Goal: Information Seeking & Learning: Learn about a topic

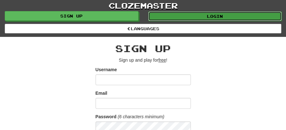
click at [204, 13] on link "Login" at bounding box center [215, 16] width 134 height 10
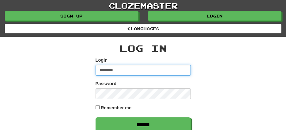
type input "********"
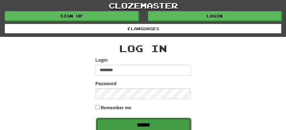
click at [142, 124] on input "******" at bounding box center [143, 124] width 95 height 15
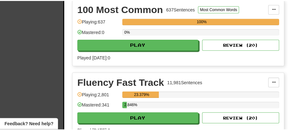
scroll to position [211, 0]
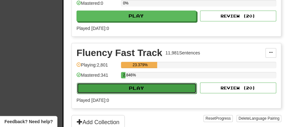
click at [137, 83] on button "Play" at bounding box center [137, 87] width 120 height 11
select select "**"
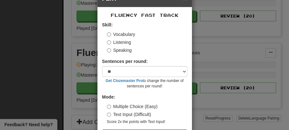
scroll to position [43, 0]
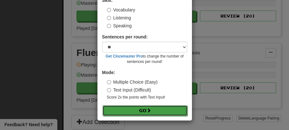
click at [140, 107] on button "Go" at bounding box center [144, 110] width 85 height 11
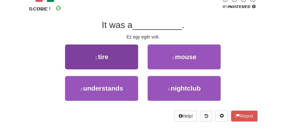
scroll to position [42, 0]
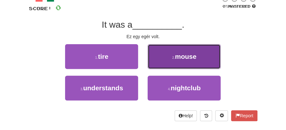
drag, startPoint x: 192, startPoint y: 55, endPoint x: 183, endPoint y: 56, distance: 9.0
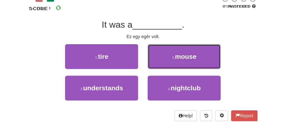
click at [192, 55] on span "mouse" at bounding box center [186, 56] width 22 height 7
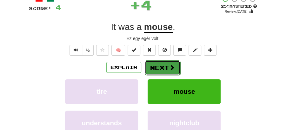
click at [160, 61] on button "Next" at bounding box center [163, 67] width 36 height 15
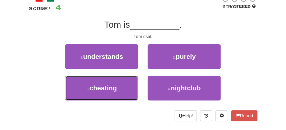
drag, startPoint x: 114, startPoint y: 85, endPoint x: 131, endPoint y: 75, distance: 18.9
click at [119, 81] on button "3 . cheating" at bounding box center [101, 87] width 73 height 25
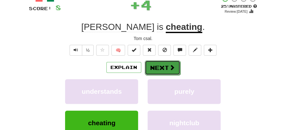
click at [160, 63] on button "Next" at bounding box center [163, 67] width 36 height 15
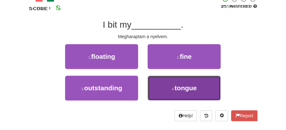
drag, startPoint x: 178, startPoint y: 89, endPoint x: 175, endPoint y: 78, distance: 11.9
click at [175, 78] on button "4 . tongue" at bounding box center [183, 87] width 73 height 25
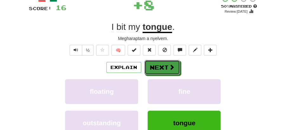
click at [164, 65] on button "Next" at bounding box center [162, 67] width 36 height 15
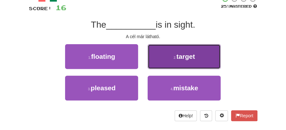
click at [181, 58] on span "target" at bounding box center [185, 56] width 18 height 7
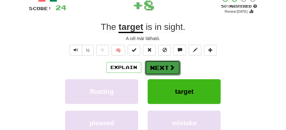
click at [161, 63] on button "Next" at bounding box center [163, 67] width 36 height 15
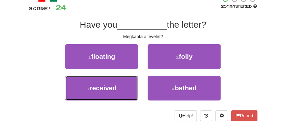
drag, startPoint x: 120, startPoint y: 87, endPoint x: 138, endPoint y: 76, distance: 21.2
click at [125, 84] on button "3 . received" at bounding box center [101, 87] width 73 height 25
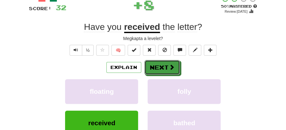
click at [170, 64] on span at bounding box center [172, 67] width 6 height 6
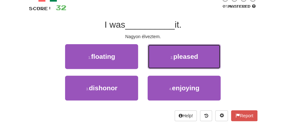
drag, startPoint x: 165, startPoint y: 62, endPoint x: 173, endPoint y: 100, distance: 38.9
click at [173, 100] on div "1 . floating 2 . pleased 3 . dishonor 4 . enjoying" at bounding box center [143, 75] width 238 height 63
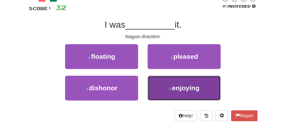
drag, startPoint x: 173, startPoint y: 91, endPoint x: 163, endPoint y: 75, distance: 19.4
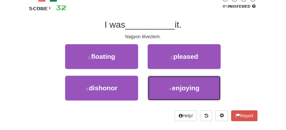
click at [173, 91] on button "4 . enjoying" at bounding box center [183, 87] width 73 height 25
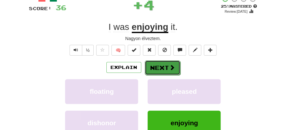
click at [159, 67] on button "Next" at bounding box center [163, 67] width 36 height 15
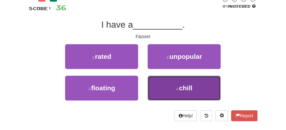
click at [193, 82] on button "4 . chill" at bounding box center [183, 87] width 73 height 25
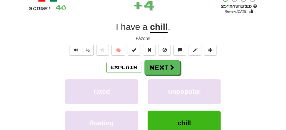
click at [160, 64] on button "Next" at bounding box center [162, 67] width 36 height 15
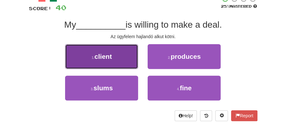
click at [114, 59] on button "1 . client" at bounding box center [101, 56] width 73 height 25
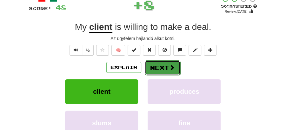
click at [164, 64] on button "Next" at bounding box center [163, 67] width 36 height 15
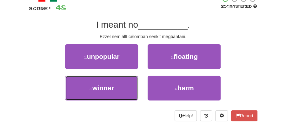
drag, startPoint x: 109, startPoint y: 88, endPoint x: 150, endPoint y: 76, distance: 43.0
click at [117, 86] on button "3 . winner" at bounding box center [101, 87] width 73 height 25
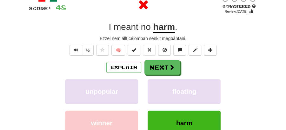
click at [174, 66] on button "Next" at bounding box center [162, 67] width 36 height 15
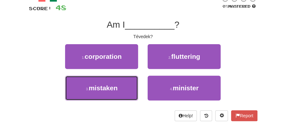
drag, startPoint x: 107, startPoint y: 84, endPoint x: 132, endPoint y: 75, distance: 27.0
click at [112, 84] on span "mistaken" at bounding box center [102, 87] width 29 height 7
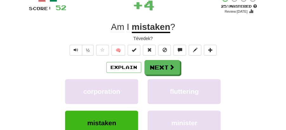
click at [178, 60] on div "Explain Next" at bounding box center [143, 67] width 228 height 15
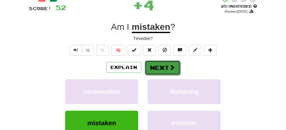
click at [160, 63] on button "Next" at bounding box center [163, 67] width 36 height 15
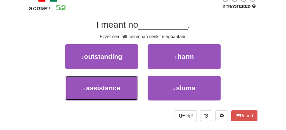
drag, startPoint x: 124, startPoint y: 89, endPoint x: 143, endPoint y: 77, distance: 22.2
click at [128, 86] on button "3 . assistance" at bounding box center [101, 87] width 73 height 25
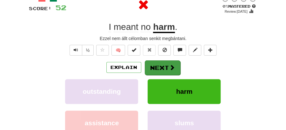
click at [171, 65] on button "Next" at bounding box center [163, 67] width 36 height 15
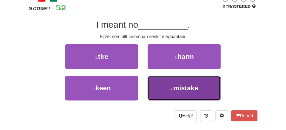
click at [184, 92] on button "4 . mistake" at bounding box center [183, 87] width 73 height 25
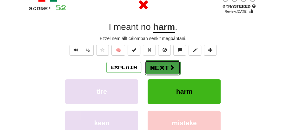
click at [155, 68] on button "Next" at bounding box center [163, 67] width 36 height 15
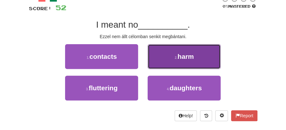
click at [182, 60] on button "2 . harm" at bounding box center [183, 56] width 73 height 25
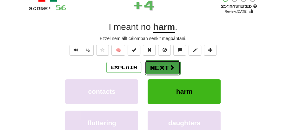
click at [159, 61] on button "Next" at bounding box center [163, 67] width 36 height 15
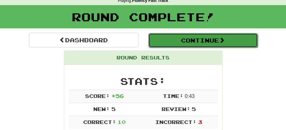
click at [190, 37] on button "Continue" at bounding box center [202, 40] width 109 height 15
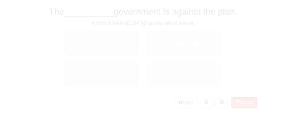
scroll to position [28, 0]
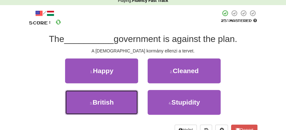
drag, startPoint x: 124, startPoint y: 101, endPoint x: 143, endPoint y: 90, distance: 21.9
click at [124, 101] on button "3 . British" at bounding box center [101, 102] width 73 height 25
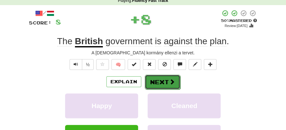
click at [164, 81] on button "Next" at bounding box center [163, 82] width 36 height 15
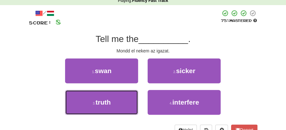
drag, startPoint x: 114, startPoint y: 101, endPoint x: 131, endPoint y: 91, distance: 20.1
click at [121, 98] on button "3 . truth" at bounding box center [101, 102] width 73 height 25
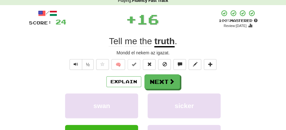
click at [147, 80] on button "Next" at bounding box center [162, 81] width 36 height 15
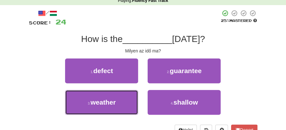
drag, startPoint x: 119, startPoint y: 102, endPoint x: 147, endPoint y: 89, distance: 31.1
click at [123, 100] on button "3 . weather" at bounding box center [101, 102] width 73 height 25
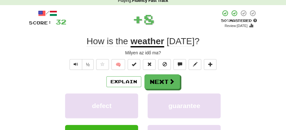
click at [159, 82] on button "Next" at bounding box center [162, 81] width 36 height 15
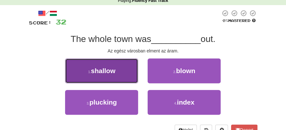
drag, startPoint x: 108, startPoint y: 73, endPoint x: 120, endPoint y: 74, distance: 11.5
click at [120, 74] on button "1 . shallow" at bounding box center [101, 70] width 73 height 25
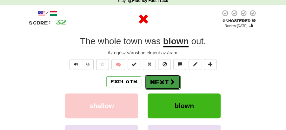
click at [162, 78] on button "Next" at bounding box center [163, 82] width 36 height 15
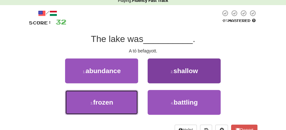
drag, startPoint x: 126, startPoint y: 104, endPoint x: 148, endPoint y: 96, distance: 23.4
click at [127, 104] on button "3 . frozen" at bounding box center [101, 102] width 73 height 25
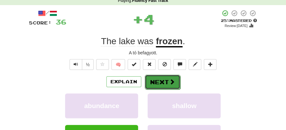
click at [160, 84] on button "Next" at bounding box center [163, 82] width 36 height 15
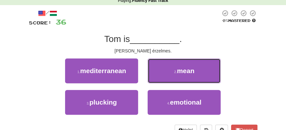
drag, startPoint x: 196, startPoint y: 72, endPoint x: 191, endPoint y: 73, distance: 5.2
click at [193, 72] on button "2 . mean" at bounding box center [183, 70] width 73 height 25
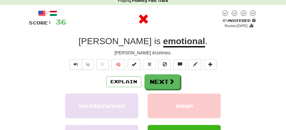
click at [169, 77] on button "Next" at bounding box center [162, 81] width 36 height 15
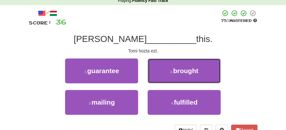
drag, startPoint x: 181, startPoint y: 70, endPoint x: 173, endPoint y: 73, distance: 8.6
click at [181, 70] on span "brought" at bounding box center [185, 70] width 25 height 7
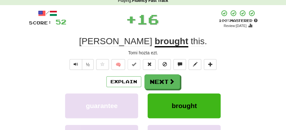
click at [162, 79] on button "Next" at bounding box center [162, 81] width 36 height 15
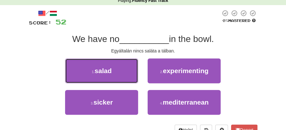
drag, startPoint x: 118, startPoint y: 72, endPoint x: 133, endPoint y: 73, distance: 15.2
click at [123, 72] on button "1 . salad" at bounding box center [101, 70] width 73 height 25
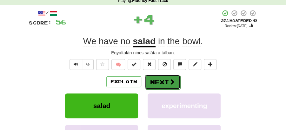
click at [161, 79] on button "Next" at bounding box center [163, 82] width 36 height 15
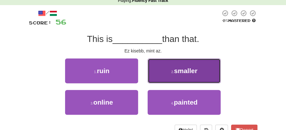
click at [182, 70] on span "smaller" at bounding box center [185, 70] width 23 height 7
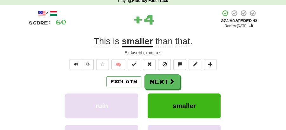
click at [167, 78] on button "Next" at bounding box center [162, 81] width 36 height 15
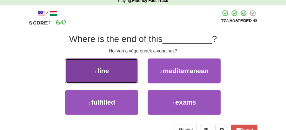
click at [127, 77] on button "1 . line" at bounding box center [101, 70] width 73 height 25
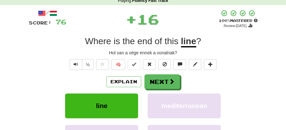
click at [149, 80] on button "Next" at bounding box center [162, 81] width 36 height 15
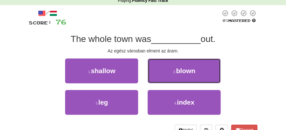
click at [180, 72] on span "blown" at bounding box center [185, 70] width 19 height 7
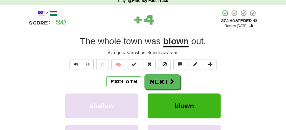
click at [155, 81] on button "Next" at bounding box center [162, 81] width 36 height 15
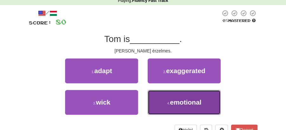
drag, startPoint x: 185, startPoint y: 103, endPoint x: 174, endPoint y: 91, distance: 16.2
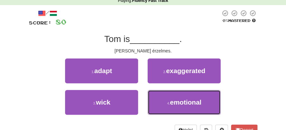
click at [183, 100] on span "emotional" at bounding box center [185, 101] width 31 height 7
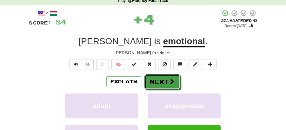
drag, startPoint x: 174, startPoint y: 91, endPoint x: 142, endPoint y: 70, distance: 39.1
click at [159, 78] on button "Next" at bounding box center [162, 81] width 36 height 15
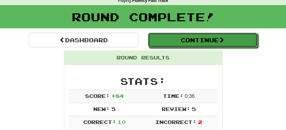
drag, startPoint x: 196, startPoint y: 42, endPoint x: 178, endPoint y: 42, distance: 17.8
click at [195, 42] on button "Continue" at bounding box center [202, 40] width 109 height 15
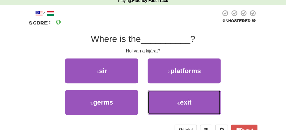
drag, startPoint x: 178, startPoint y: 102, endPoint x: 173, endPoint y: 91, distance: 12.2
click at [178, 101] on small "4 ." at bounding box center [178, 103] width 3 height 4
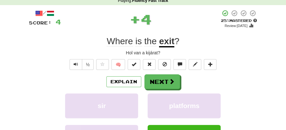
click at [164, 81] on button "Next" at bounding box center [162, 81] width 36 height 15
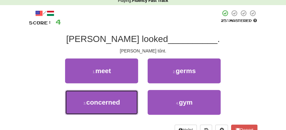
drag, startPoint x: 118, startPoint y: 98, endPoint x: 148, endPoint y: 90, distance: 30.5
click at [126, 96] on button "3 . concerned" at bounding box center [101, 102] width 73 height 25
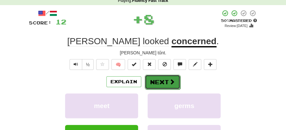
click at [167, 78] on button "Next" at bounding box center [163, 82] width 36 height 15
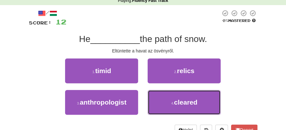
drag, startPoint x: 176, startPoint y: 102, endPoint x: 171, endPoint y: 89, distance: 14.0
click at [176, 102] on span "cleared" at bounding box center [185, 101] width 23 height 7
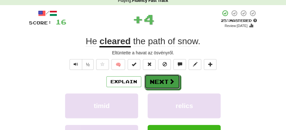
click at [162, 78] on button "Next" at bounding box center [162, 81] width 36 height 15
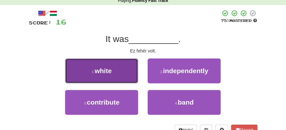
drag, startPoint x: 108, startPoint y: 76, endPoint x: 123, endPoint y: 75, distance: 15.2
click at [123, 75] on button "1 . white" at bounding box center [101, 70] width 73 height 25
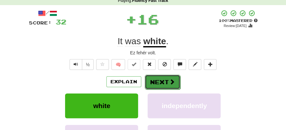
click at [153, 75] on button "Next" at bounding box center [163, 82] width 36 height 15
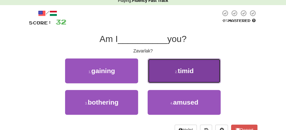
click at [179, 75] on button "2 . timid" at bounding box center [183, 70] width 73 height 25
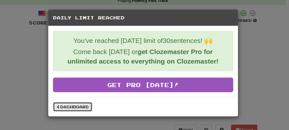
click at [88, 107] on link "Dashboard" at bounding box center [72, 107] width 39 height 10
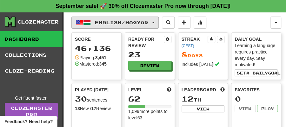
click at [154, 23] on span "button" at bounding box center [153, 22] width 3 height 1
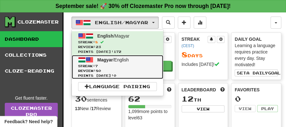
click at [113, 60] on span "Magyar / English" at bounding box center [112, 59] width 31 height 5
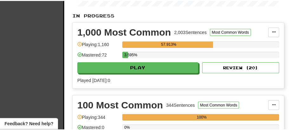
scroll to position [169, 0]
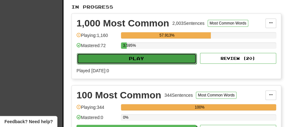
click at [141, 56] on button "Play" at bounding box center [137, 58] width 120 height 11
select select "**"
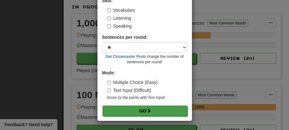
scroll to position [43, 0]
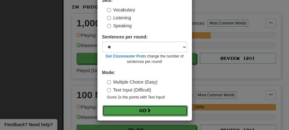
click at [139, 106] on button "Go" at bounding box center [144, 110] width 85 height 11
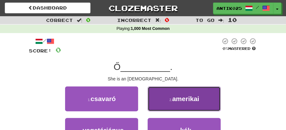
drag, startPoint x: 171, startPoint y: 98, endPoint x: 166, endPoint y: 101, distance: 6.4
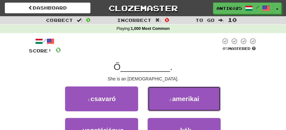
click at [171, 98] on small "2 ." at bounding box center [170, 100] width 3 height 4
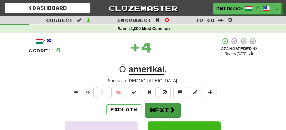
click at [159, 107] on button "Next" at bounding box center [163, 109] width 36 height 15
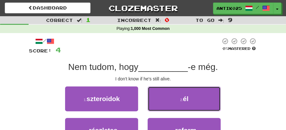
drag, startPoint x: 184, startPoint y: 94, endPoint x: 177, endPoint y: 101, distance: 9.4
click at [182, 99] on button "2 . él" at bounding box center [183, 98] width 73 height 25
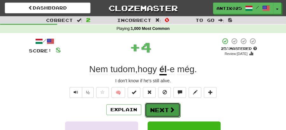
click at [163, 105] on button "Next" at bounding box center [163, 109] width 36 height 15
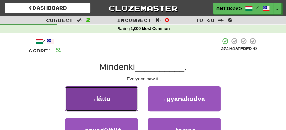
click at [126, 97] on button "1 . látta" at bounding box center [101, 98] width 73 height 25
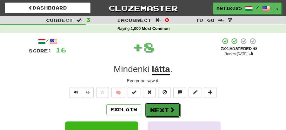
click at [158, 107] on button "Next" at bounding box center [163, 109] width 36 height 15
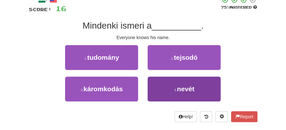
scroll to position [42, 0]
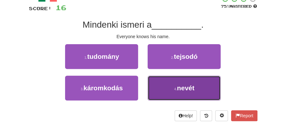
click at [167, 90] on button "4 . nevét" at bounding box center [183, 87] width 73 height 25
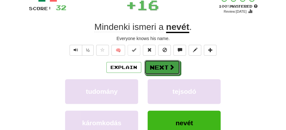
click at [158, 68] on button "Next" at bounding box center [162, 67] width 36 height 15
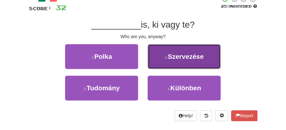
click at [181, 57] on span "Szervezése" at bounding box center [185, 56] width 36 height 7
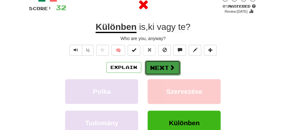
click at [156, 66] on button "Next" at bounding box center [163, 67] width 36 height 15
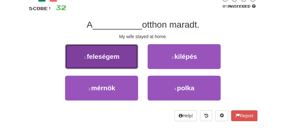
drag, startPoint x: 117, startPoint y: 60, endPoint x: 131, endPoint y: 60, distance: 14.0
click at [131, 60] on button "1 . feleségem" at bounding box center [101, 56] width 73 height 25
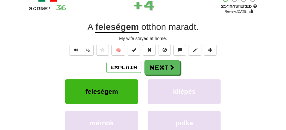
click at [166, 61] on button "Next" at bounding box center [162, 67] width 36 height 15
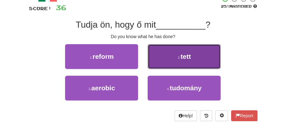
click at [178, 57] on small "2 ." at bounding box center [179, 57] width 3 height 4
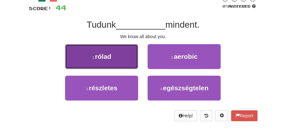
drag, startPoint x: 115, startPoint y: 58, endPoint x: 129, endPoint y: 60, distance: 14.1
click at [129, 60] on button "1 . rólad" at bounding box center [101, 56] width 73 height 25
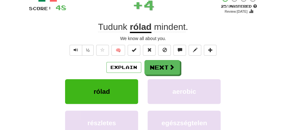
click at [163, 66] on button "Next" at bounding box center [162, 67] width 36 height 15
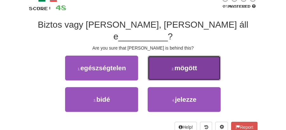
click at [171, 60] on button "2 . mögött" at bounding box center [183, 67] width 73 height 25
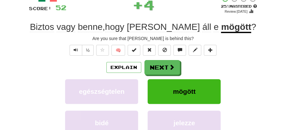
click at [161, 62] on button "Next" at bounding box center [162, 67] width 36 height 15
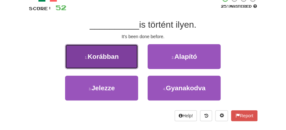
drag, startPoint x: 121, startPoint y: 56, endPoint x: 127, endPoint y: 63, distance: 9.2
click at [127, 63] on button "1 . Korábban" at bounding box center [101, 56] width 73 height 25
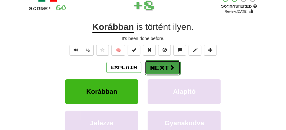
click at [168, 64] on button "Next" at bounding box center [163, 67] width 36 height 15
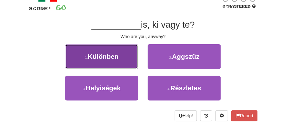
click at [124, 58] on button "1 . Különben" at bounding box center [101, 56] width 73 height 25
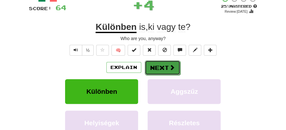
click at [166, 67] on button "Next" at bounding box center [163, 67] width 36 height 15
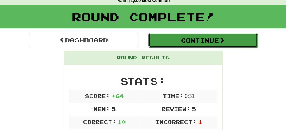
click at [192, 44] on button "Continue" at bounding box center [202, 40] width 109 height 15
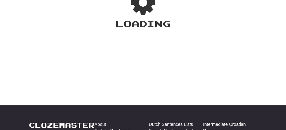
scroll to position [28, 0]
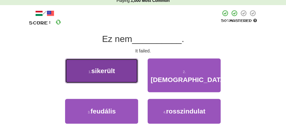
click at [125, 76] on button "1 . sikerült" at bounding box center [101, 70] width 73 height 25
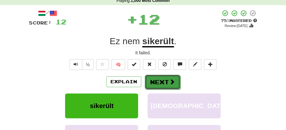
click at [157, 78] on button "Next" at bounding box center [163, 82] width 36 height 15
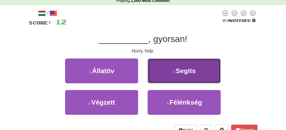
click at [183, 74] on span "Segíts" at bounding box center [185, 70] width 20 height 7
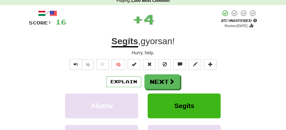
click at [163, 77] on button "Next" at bounding box center [162, 81] width 36 height 15
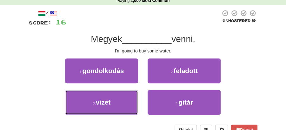
drag, startPoint x: 113, startPoint y: 102, endPoint x: 153, endPoint y: 89, distance: 43.1
click at [117, 101] on button "3 . vizet" at bounding box center [101, 102] width 73 height 25
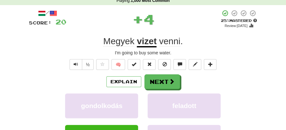
click at [167, 81] on button "Next" at bounding box center [162, 81] width 36 height 15
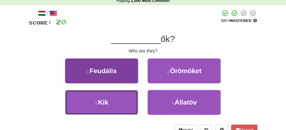
drag, startPoint x: 124, startPoint y: 104, endPoint x: 129, endPoint y: 104, distance: 4.8
click at [125, 104] on button "3 . Kik" at bounding box center [101, 102] width 73 height 25
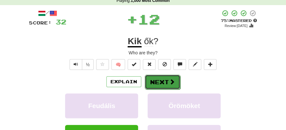
click at [160, 84] on button "Next" at bounding box center [163, 82] width 36 height 15
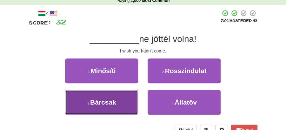
drag, startPoint x: 129, startPoint y: 101, endPoint x: 159, endPoint y: 89, distance: 31.6
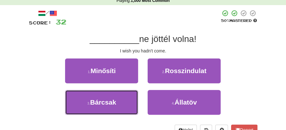
click at [132, 101] on button "3 . Bárcsak" at bounding box center [101, 102] width 73 height 25
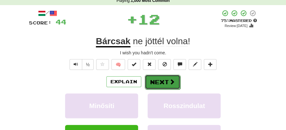
click at [168, 80] on button "Next" at bounding box center [163, 82] width 36 height 15
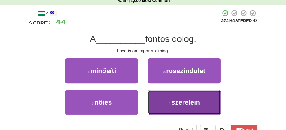
click at [190, 96] on button "4 . szerelem" at bounding box center [183, 102] width 73 height 25
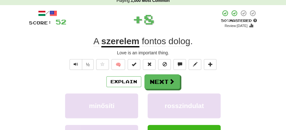
click at [159, 75] on button "Next" at bounding box center [162, 81] width 36 height 15
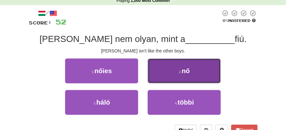
click at [163, 72] on button "2 . nő" at bounding box center [183, 70] width 73 height 25
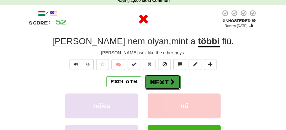
click at [165, 79] on button "Next" at bounding box center [163, 82] width 36 height 15
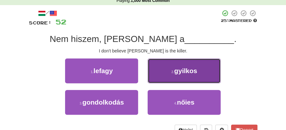
click at [177, 76] on button "2 . gyilkos" at bounding box center [183, 70] width 73 height 25
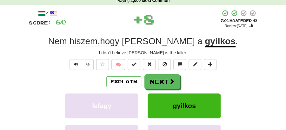
click at [163, 81] on button "Next" at bounding box center [162, 81] width 36 height 15
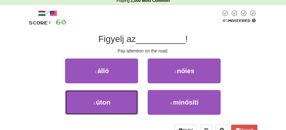
drag, startPoint x: 127, startPoint y: 105, endPoint x: 145, endPoint y: 91, distance: 22.2
click at [131, 100] on button "3 . úton" at bounding box center [101, 102] width 73 height 25
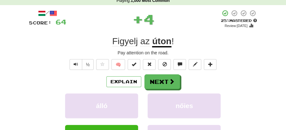
click at [164, 80] on button "Next" at bounding box center [162, 81] width 36 height 15
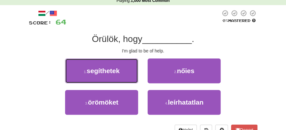
drag, startPoint x: 120, startPoint y: 73, endPoint x: 134, endPoint y: 74, distance: 14.0
click at [128, 73] on button "1 . segíthetek" at bounding box center [101, 70] width 73 height 25
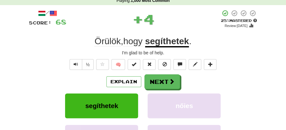
click at [163, 78] on button "Next" at bounding box center [162, 81] width 36 height 15
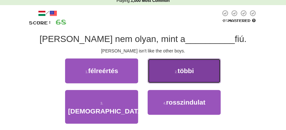
click at [180, 75] on button "2 . többi" at bounding box center [183, 70] width 73 height 25
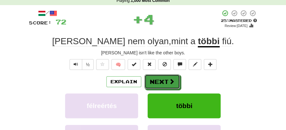
click at [160, 81] on button "Next" at bounding box center [162, 81] width 36 height 15
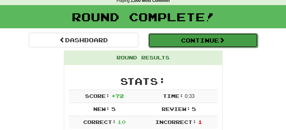
click at [186, 46] on button "Continue" at bounding box center [202, 40] width 109 height 15
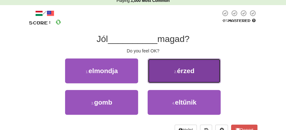
click at [169, 70] on button "2 . érzed" at bounding box center [183, 70] width 73 height 25
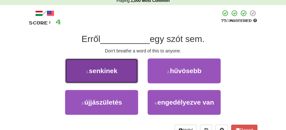
click at [127, 73] on button "1 . senkinek" at bounding box center [101, 70] width 73 height 25
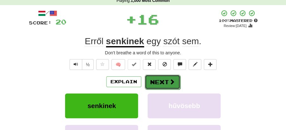
click at [157, 77] on button "Next" at bounding box center [163, 82] width 36 height 15
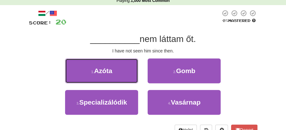
drag, startPoint x: 120, startPoint y: 77, endPoint x: 160, endPoint y: 83, distance: 41.3
click at [139, 82] on div "1 . Azóta" at bounding box center [101, 73] width 82 height 31
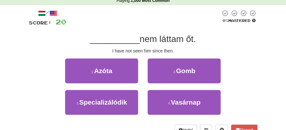
click at [161, 83] on div "2 . Gomb" at bounding box center [184, 73] width 82 height 31
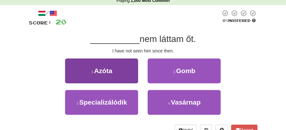
drag, startPoint x: 161, startPoint y: 83, endPoint x: 119, endPoint y: 72, distance: 43.2
click at [121, 74] on div "1 . Azóta 2 . Gomb" at bounding box center [142, 73] width 247 height 31
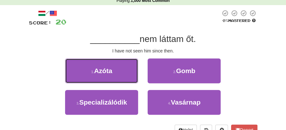
drag, startPoint x: 114, startPoint y: 70, endPoint x: 166, endPoint y: 73, distance: 52.7
click at [115, 70] on button "1 . Azóta" at bounding box center [101, 70] width 73 height 25
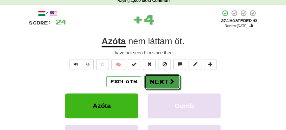
click at [166, 75] on button "Next" at bounding box center [162, 81] width 36 height 15
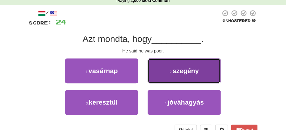
click at [177, 68] on span "szegény" at bounding box center [185, 70] width 26 height 7
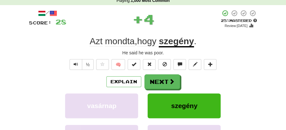
click at [153, 76] on button "Next" at bounding box center [162, 81] width 36 height 15
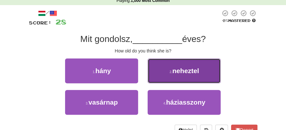
click at [176, 74] on span "neheztel" at bounding box center [185, 70] width 27 height 7
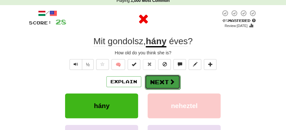
click at [154, 79] on button "Next" at bounding box center [163, 82] width 36 height 15
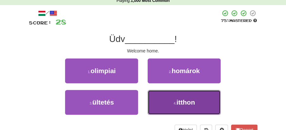
drag, startPoint x: 178, startPoint y: 101, endPoint x: 169, endPoint y: 91, distance: 13.3
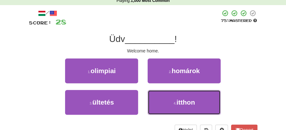
click at [178, 101] on span "itthon" at bounding box center [185, 101] width 18 height 7
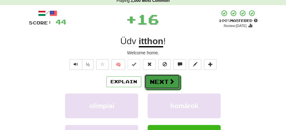
click at [163, 82] on button "Next" at bounding box center [162, 81] width 36 height 15
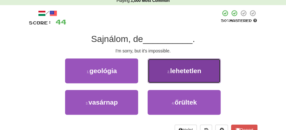
click at [174, 74] on span "lehetetlen" at bounding box center [185, 70] width 31 height 7
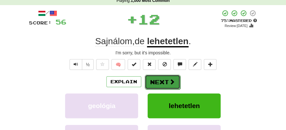
drag, startPoint x: 166, startPoint y: 80, endPoint x: 162, endPoint y: 79, distance: 3.5
click at [162, 79] on button "Next" at bounding box center [163, 82] width 36 height 15
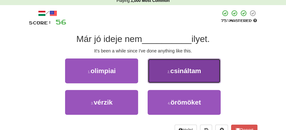
click at [176, 72] on span "csináltam" at bounding box center [185, 70] width 31 height 7
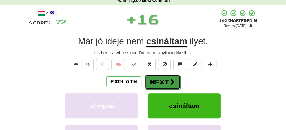
drag, startPoint x: 160, startPoint y: 79, endPoint x: 155, endPoint y: 79, distance: 4.8
click at [155, 79] on button "Next" at bounding box center [163, 82] width 36 height 15
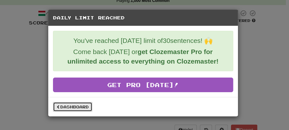
click at [72, 106] on link "Dashboard" at bounding box center [72, 107] width 39 height 10
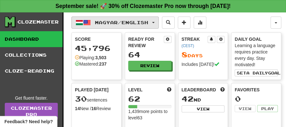
click at [159, 22] on button "Magyar / English" at bounding box center [114, 22] width 87 height 12
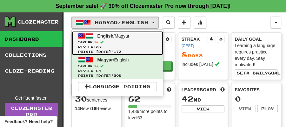
click at [118, 38] on link "English / Magyar Streak: 8 Review: 23 Points [DATE]: 172" at bounding box center [117, 43] width 91 height 24
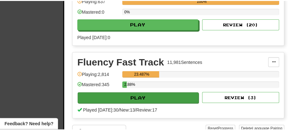
scroll to position [211, 0]
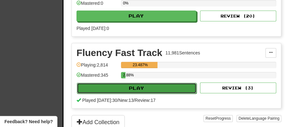
click at [148, 83] on button "Play" at bounding box center [137, 87] width 120 height 11
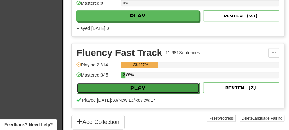
select select "**"
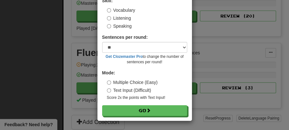
scroll to position [43, 0]
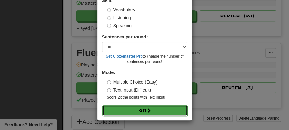
click at [144, 112] on button "Go" at bounding box center [144, 110] width 85 height 11
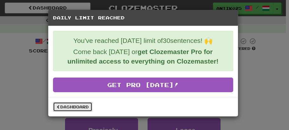
click at [83, 107] on link "Dashboard" at bounding box center [72, 107] width 39 height 10
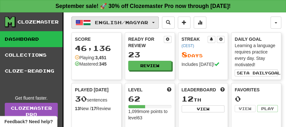
click at [159, 20] on button "English / Magyar" at bounding box center [114, 22] width 87 height 12
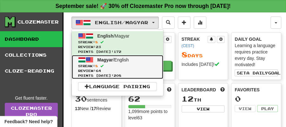
click at [115, 61] on span "Magyar / English" at bounding box center [112, 59] width 31 height 5
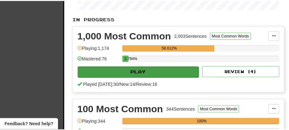
scroll to position [169, 0]
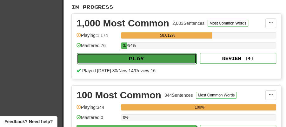
click at [151, 53] on button "Play" at bounding box center [137, 58] width 120 height 11
select select "**"
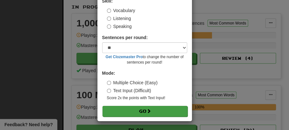
scroll to position [43, 0]
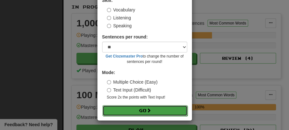
click at [144, 110] on button "Go" at bounding box center [144, 110] width 85 height 11
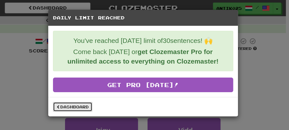
click at [68, 102] on link "Dashboard" at bounding box center [72, 107] width 39 height 10
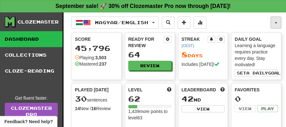
click at [271, 20] on button "button" at bounding box center [275, 22] width 11 height 12
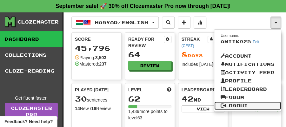
click at [234, 103] on link "Logout" at bounding box center [247, 105] width 67 height 8
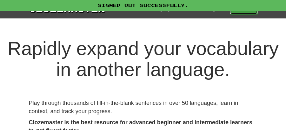
click at [244, 11] on link "Play" at bounding box center [244, 8] width 28 height 11
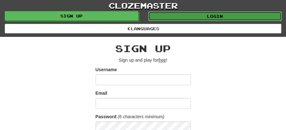
click at [214, 13] on link "Login" at bounding box center [215, 16] width 134 height 10
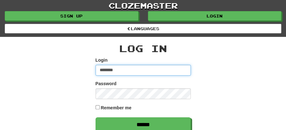
type input "********"
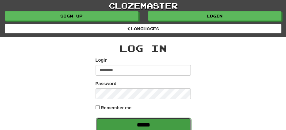
click at [150, 121] on input "******" at bounding box center [143, 124] width 95 height 15
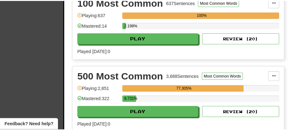
scroll to position [190, 0]
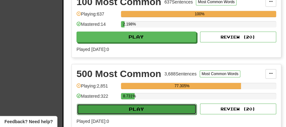
click at [147, 105] on button "Play" at bounding box center [137, 108] width 120 height 11
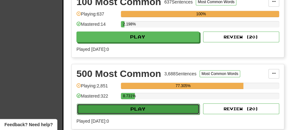
select select "**"
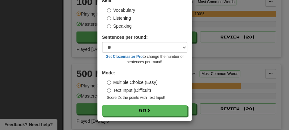
scroll to position [43, 0]
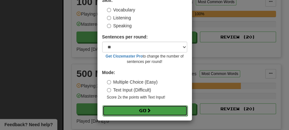
click at [147, 108] on span at bounding box center [149, 110] width 4 height 4
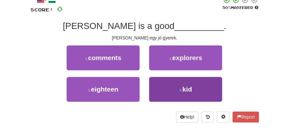
scroll to position [42, 0]
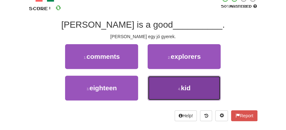
click at [174, 89] on button "4 . kid" at bounding box center [183, 87] width 73 height 25
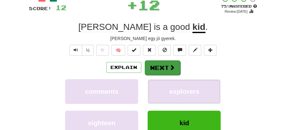
drag, startPoint x: 157, startPoint y: 88, endPoint x: 165, endPoint y: 67, distance: 22.1
click at [165, 67] on div "Explain Next comments explorers eighteen kid Learn more: comments explorers eig…" at bounding box center [143, 105] width 228 height 91
click at [165, 67] on button "Next" at bounding box center [163, 67] width 36 height 15
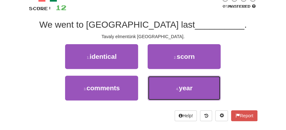
drag, startPoint x: 176, startPoint y: 93, endPoint x: 170, endPoint y: 75, distance: 19.4
click at [176, 89] on button "4 . year" at bounding box center [183, 87] width 73 height 25
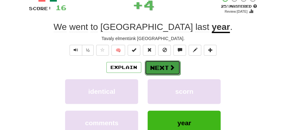
click at [161, 63] on button "Next" at bounding box center [163, 67] width 36 height 15
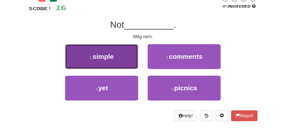
click at [126, 56] on button "1 . simple" at bounding box center [101, 56] width 73 height 25
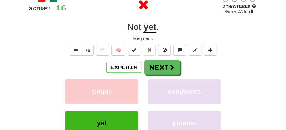
click at [162, 64] on button "Next" at bounding box center [162, 67] width 36 height 15
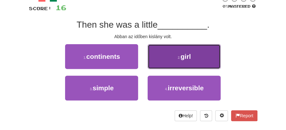
click at [183, 60] on span "girl" at bounding box center [185, 56] width 10 height 7
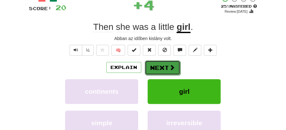
click at [160, 62] on button "Next" at bounding box center [163, 67] width 36 height 15
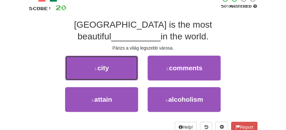
drag, startPoint x: 117, startPoint y: 58, endPoint x: 135, endPoint y: 58, distance: 17.8
click at [121, 58] on button "1 . city" at bounding box center [101, 67] width 73 height 25
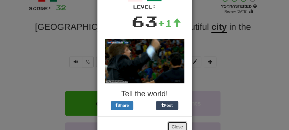
click at [180, 122] on button "Close" at bounding box center [177, 126] width 20 height 11
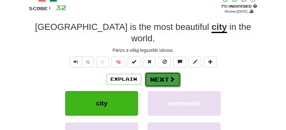
click at [158, 72] on button "Next" at bounding box center [163, 79] width 36 height 15
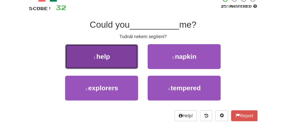
click at [121, 61] on button "1 . help" at bounding box center [101, 56] width 73 height 25
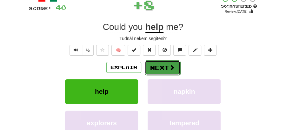
click at [159, 72] on button "Next" at bounding box center [163, 67] width 36 height 15
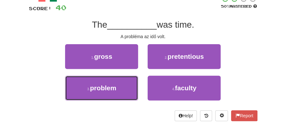
drag, startPoint x: 107, startPoint y: 87, endPoint x: 156, endPoint y: 75, distance: 50.3
click at [111, 88] on span "problem" at bounding box center [103, 87] width 26 height 7
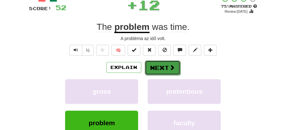
click at [160, 64] on button "Next" at bounding box center [163, 67] width 36 height 15
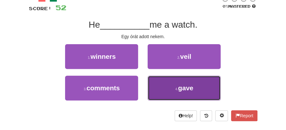
click at [186, 86] on span "gave" at bounding box center [185, 87] width 15 height 7
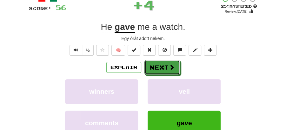
click at [165, 62] on button "Next" at bounding box center [162, 67] width 36 height 15
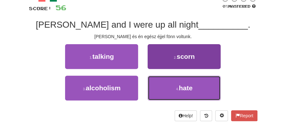
drag, startPoint x: 174, startPoint y: 88, endPoint x: 173, endPoint y: 79, distance: 9.3
click at [174, 85] on button "4 . hate" at bounding box center [183, 87] width 73 height 25
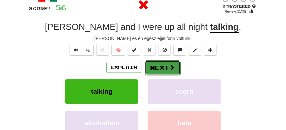
click at [163, 63] on button "Next" at bounding box center [163, 67] width 36 height 15
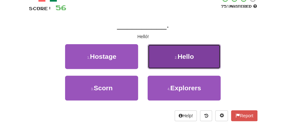
click at [184, 59] on span "Hello" at bounding box center [185, 56] width 16 height 7
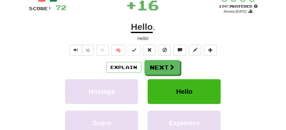
click at [165, 66] on button "Next" at bounding box center [162, 67] width 36 height 15
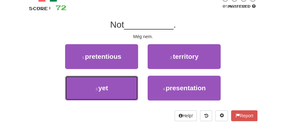
drag, startPoint x: 131, startPoint y: 89, endPoint x: 149, endPoint y: 74, distance: 24.1
click at [133, 89] on button "3 . yet" at bounding box center [101, 87] width 73 height 25
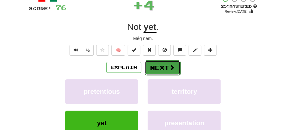
click at [153, 68] on button "Next" at bounding box center [163, 67] width 36 height 15
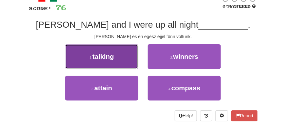
click at [119, 59] on button "1 . talking" at bounding box center [101, 56] width 73 height 25
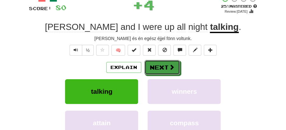
click at [148, 64] on button "Next" at bounding box center [162, 67] width 36 height 15
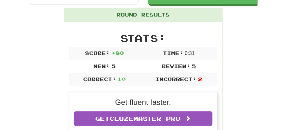
scroll to position [70, 0]
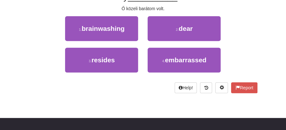
scroll to position [49, 0]
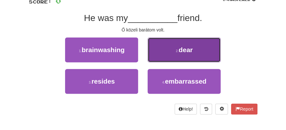
click at [186, 51] on span "dear" at bounding box center [186, 49] width 14 height 7
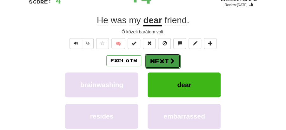
click at [169, 54] on button "Next" at bounding box center [163, 61] width 36 height 15
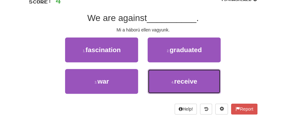
drag, startPoint x: 168, startPoint y: 81, endPoint x: 168, endPoint y: 70, distance: 10.8
click at [169, 77] on button "4 . receive" at bounding box center [183, 81] width 73 height 25
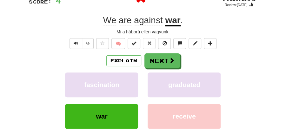
click at [164, 58] on button "Next" at bounding box center [162, 60] width 36 height 15
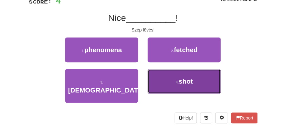
drag, startPoint x: 179, startPoint y: 81, endPoint x: 173, endPoint y: 73, distance: 9.6
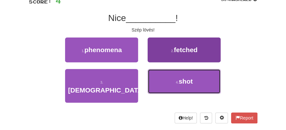
click at [179, 81] on span "shot" at bounding box center [186, 80] width 14 height 7
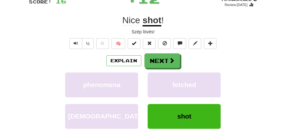
click at [161, 60] on button "Next" at bounding box center [162, 60] width 36 height 15
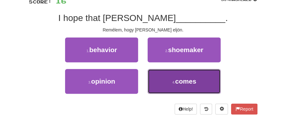
click at [184, 83] on span "comes" at bounding box center [185, 80] width 21 height 7
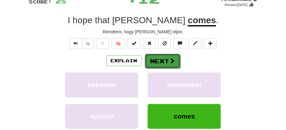
click at [167, 64] on button "Next" at bounding box center [163, 61] width 36 height 15
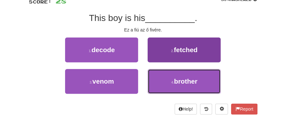
click at [183, 81] on button "4 . brother" at bounding box center [183, 81] width 73 height 25
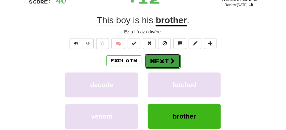
drag, startPoint x: 169, startPoint y: 59, endPoint x: 102, endPoint y: 27, distance: 73.3
click at [169, 58] on span at bounding box center [172, 60] width 6 height 6
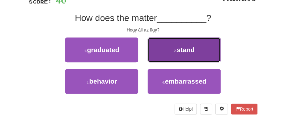
click at [184, 53] on button "2 . stand" at bounding box center [183, 49] width 73 height 25
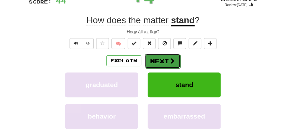
click at [162, 55] on button "Next" at bounding box center [163, 61] width 36 height 15
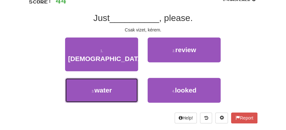
drag, startPoint x: 135, startPoint y: 84, endPoint x: 139, endPoint y: 79, distance: 6.2
click at [137, 82] on button "3 . water" at bounding box center [101, 90] width 73 height 25
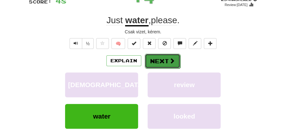
click at [158, 58] on button "Next" at bounding box center [163, 61] width 36 height 15
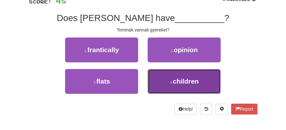
click at [173, 81] on span "children" at bounding box center [186, 80] width 26 height 7
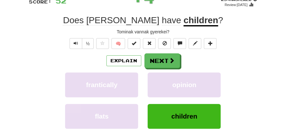
click at [157, 62] on button "Next" at bounding box center [162, 60] width 36 height 15
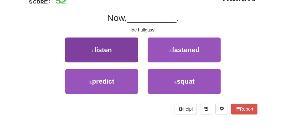
drag, startPoint x: 143, startPoint y: 54, endPoint x: 135, endPoint y: 55, distance: 7.6
click at [141, 55] on div "1 . listen 2 . fastened" at bounding box center [142, 52] width 247 height 31
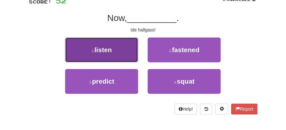
click at [136, 57] on button "1 . listen" at bounding box center [101, 49] width 73 height 25
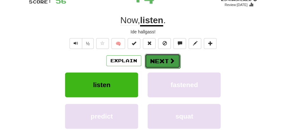
click at [157, 58] on button "Next" at bounding box center [163, 61] width 36 height 15
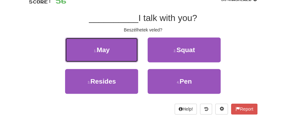
drag, startPoint x: 113, startPoint y: 46, endPoint x: 143, endPoint y: 46, distance: 30.1
click at [118, 46] on button "1 . May" at bounding box center [101, 49] width 73 height 25
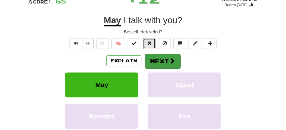
drag, startPoint x: 147, startPoint y: 47, endPoint x: 155, endPoint y: 56, distance: 11.7
click at [149, 50] on div "/ Score: 68 + 12 75 % Mastered Review: 2025-10-21 May I talk with you ? Beszélh…" at bounding box center [143, 79] width 228 height 180
click at [157, 56] on button "Next" at bounding box center [163, 61] width 36 height 15
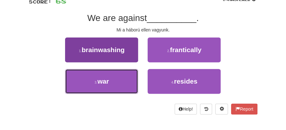
drag, startPoint x: 117, startPoint y: 80, endPoint x: 122, endPoint y: 77, distance: 5.8
click at [120, 78] on button "3 . war" at bounding box center [101, 81] width 73 height 25
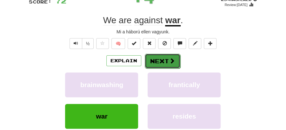
click at [158, 58] on button "Next" at bounding box center [163, 61] width 36 height 15
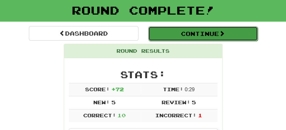
click at [189, 32] on button "Continue" at bounding box center [202, 33] width 109 height 15
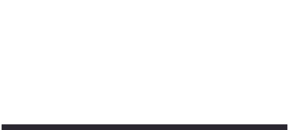
scroll to position [35, 0]
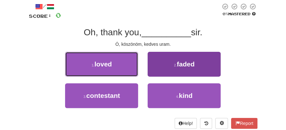
click at [139, 70] on div "1 . loved" at bounding box center [101, 67] width 82 height 31
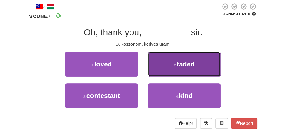
click at [182, 76] on button "2 . faded" at bounding box center [183, 64] width 73 height 25
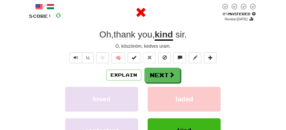
click at [182, 76] on div "Explain Next" at bounding box center [143, 75] width 228 height 15
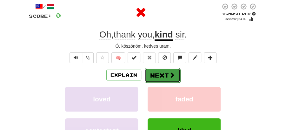
click at [166, 74] on button "Next" at bounding box center [163, 75] width 36 height 15
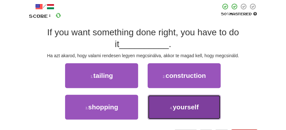
click at [184, 110] on span "yourself" at bounding box center [186, 106] width 26 height 7
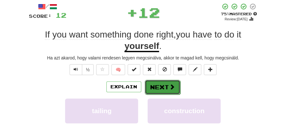
click at [168, 82] on button "Next" at bounding box center [163, 87] width 36 height 15
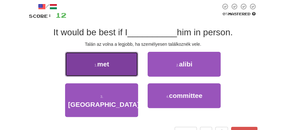
click at [108, 67] on span "met" at bounding box center [103, 63] width 12 height 7
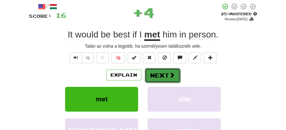
click at [168, 68] on button "Next" at bounding box center [163, 75] width 36 height 15
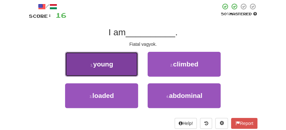
drag, startPoint x: 112, startPoint y: 71, endPoint x: 118, endPoint y: 71, distance: 5.7
click at [118, 71] on button "1 . young" at bounding box center [101, 64] width 73 height 25
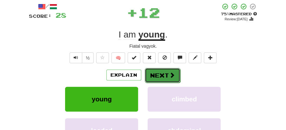
click at [166, 72] on button "Next" at bounding box center [163, 75] width 36 height 15
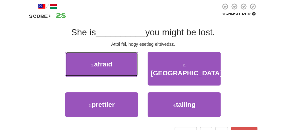
drag, startPoint x: 119, startPoint y: 65, endPoint x: 141, endPoint y: 67, distance: 22.9
click at [122, 65] on button "1 . afraid" at bounding box center [101, 64] width 73 height 25
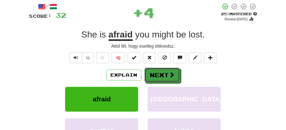
click at [158, 70] on button "Next" at bounding box center [162, 75] width 36 height 15
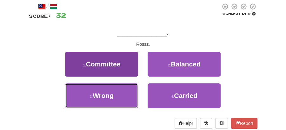
click at [103, 86] on button "3 . Wrong" at bounding box center [101, 95] width 73 height 25
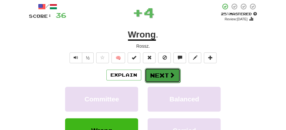
click at [155, 76] on button "Next" at bounding box center [163, 75] width 36 height 15
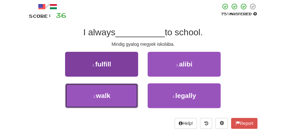
click at [120, 96] on button "3 . walk" at bounding box center [101, 95] width 73 height 25
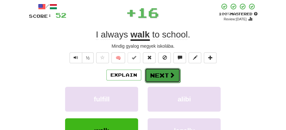
click at [166, 73] on button "Next" at bounding box center [163, 75] width 36 height 15
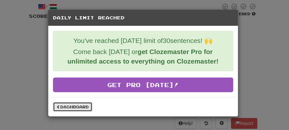
click at [87, 104] on link "Dashboard" at bounding box center [72, 107] width 39 height 10
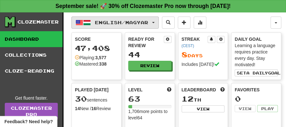
click at [159, 23] on button "English / Magyar" at bounding box center [114, 22] width 87 height 12
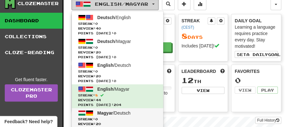
scroll to position [42, 0]
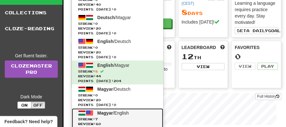
click at [107, 110] on span "Magyar" at bounding box center [105, 112] width 16 height 5
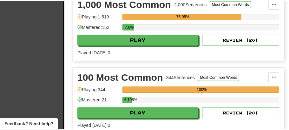
scroll to position [190, 0]
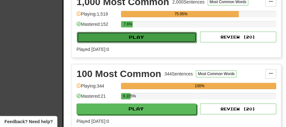
click at [136, 37] on button "Play" at bounding box center [137, 37] width 120 height 11
select select "**"
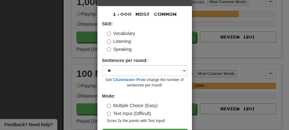
scroll to position [43, 0]
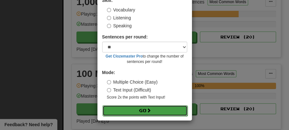
click at [140, 110] on button "Go" at bounding box center [144, 110] width 85 height 11
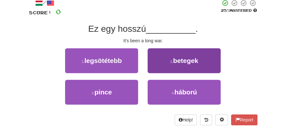
scroll to position [42, 0]
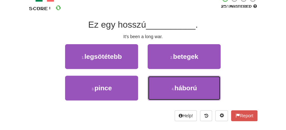
drag, startPoint x: 186, startPoint y: 87, endPoint x: 160, endPoint y: 56, distance: 40.5
click at [186, 86] on span "háború" at bounding box center [185, 87] width 23 height 7
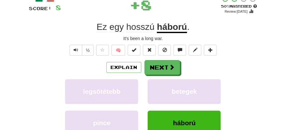
click at [160, 56] on div "/ Score: 8 + 8 50 % Mastered Review: 2025-10-01 Ez egy hosszú háború . It's bee…" at bounding box center [143, 85] width 228 height 180
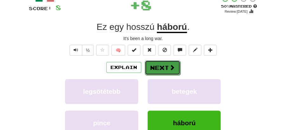
click at [159, 67] on button "Next" at bounding box center [163, 67] width 36 height 15
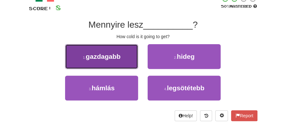
drag, startPoint x: 115, startPoint y: 61, endPoint x: 129, endPoint y: 60, distance: 14.6
click at [129, 60] on button "1 . gazdagabb" at bounding box center [101, 56] width 73 height 25
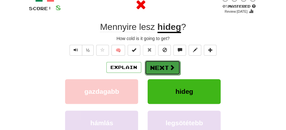
click at [161, 67] on button "Next" at bounding box center [163, 67] width 36 height 15
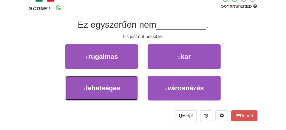
drag, startPoint x: 114, startPoint y: 86, endPoint x: 140, endPoint y: 76, distance: 26.9
click at [122, 83] on button "3 . lehetséges" at bounding box center [101, 87] width 73 height 25
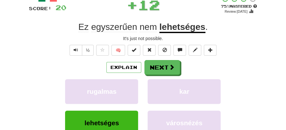
click at [157, 66] on button "Next" at bounding box center [162, 67] width 36 height 15
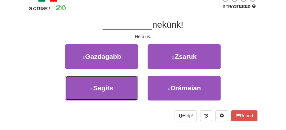
drag, startPoint x: 102, startPoint y: 84, endPoint x: 137, endPoint y: 77, distance: 35.1
click at [107, 84] on span "Segíts" at bounding box center [103, 87] width 20 height 7
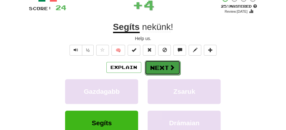
click at [162, 68] on button "Next" at bounding box center [163, 67] width 36 height 15
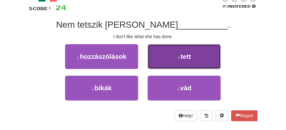
drag, startPoint x: 176, startPoint y: 58, endPoint x: 173, endPoint y: 61, distance: 4.3
click at [173, 61] on button "2 . tett" at bounding box center [183, 56] width 73 height 25
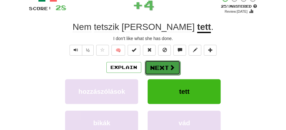
click at [151, 68] on button "Next" at bounding box center [163, 67] width 36 height 15
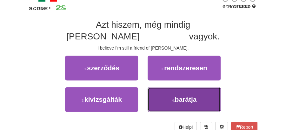
drag, startPoint x: 167, startPoint y: 89, endPoint x: 169, endPoint y: 81, distance: 8.5
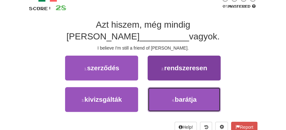
click at [168, 88] on button "4 . barátja" at bounding box center [183, 99] width 73 height 25
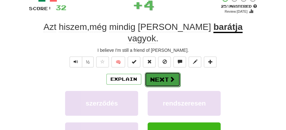
click at [163, 72] on button "Next" at bounding box center [163, 79] width 36 height 15
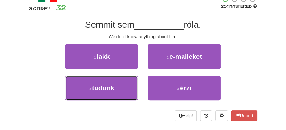
drag, startPoint x: 112, startPoint y: 85, endPoint x: 144, endPoint y: 75, distance: 33.9
click at [121, 85] on button "3 . tudunk" at bounding box center [101, 87] width 73 height 25
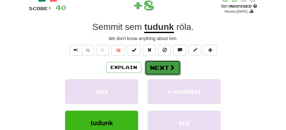
click at [150, 65] on button "Next" at bounding box center [163, 67] width 36 height 15
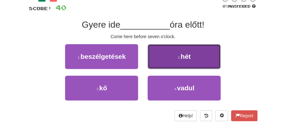
click at [188, 61] on button "2 . hét" at bounding box center [183, 56] width 73 height 25
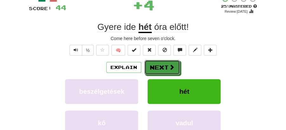
click at [163, 66] on button "Next" at bounding box center [162, 67] width 36 height 15
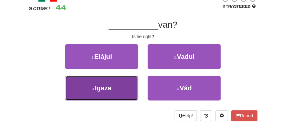
click at [135, 88] on button "3 . Igaza" at bounding box center [101, 87] width 73 height 25
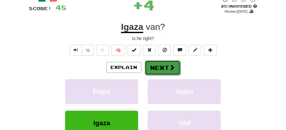
click at [154, 66] on button "Next" at bounding box center [163, 67] width 36 height 15
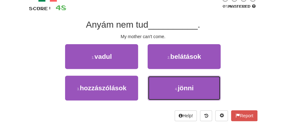
drag, startPoint x: 167, startPoint y: 89, endPoint x: 168, endPoint y: 76, distance: 12.4
click at [168, 83] on button "4 . jönni" at bounding box center [183, 87] width 73 height 25
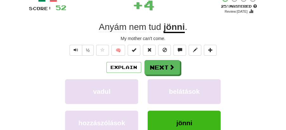
click at [162, 66] on button "Next" at bounding box center [162, 67] width 36 height 15
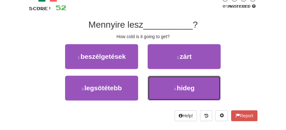
drag, startPoint x: 177, startPoint y: 88, endPoint x: 173, endPoint y: 77, distance: 11.5
click at [176, 85] on button "4 . hideg" at bounding box center [183, 87] width 73 height 25
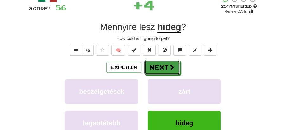
click at [167, 68] on button "Next" at bounding box center [162, 67] width 36 height 15
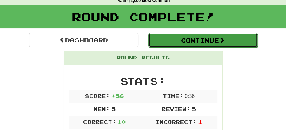
click at [186, 35] on button "Continue" at bounding box center [202, 40] width 109 height 15
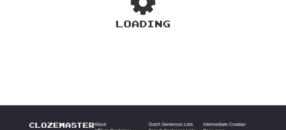
scroll to position [28, 0]
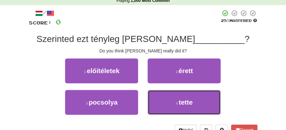
drag, startPoint x: 171, startPoint y: 99, endPoint x: 169, endPoint y: 89, distance: 9.6
click at [171, 99] on button "4 . tette" at bounding box center [183, 102] width 73 height 25
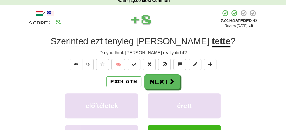
click at [159, 81] on button "Next" at bounding box center [162, 81] width 36 height 15
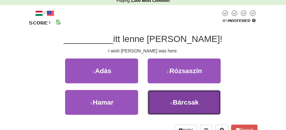
click at [184, 101] on span "Bárcsak" at bounding box center [186, 101] width 26 height 7
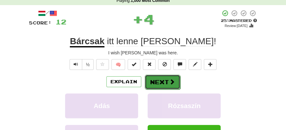
click at [169, 86] on button "Next" at bounding box center [163, 82] width 36 height 15
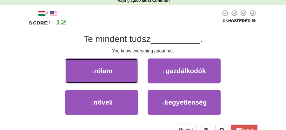
drag, startPoint x: 127, startPoint y: 64, endPoint x: 153, endPoint y: 72, distance: 27.1
click at [134, 68] on button "1 . rólam" at bounding box center [101, 70] width 73 height 25
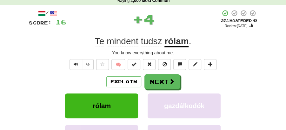
click at [154, 73] on div "/ Score: 16 + 4 25 % Mastered Review: 2025-09-22 Te mindent tudsz rólam . You k…" at bounding box center [143, 100] width 228 height 180
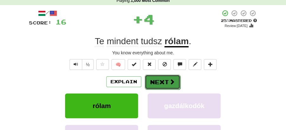
click at [159, 81] on button "Next" at bounding box center [163, 82] width 36 height 15
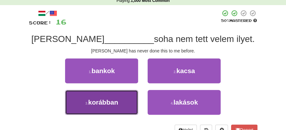
click at [137, 100] on button "3 . korábban" at bounding box center [101, 102] width 73 height 25
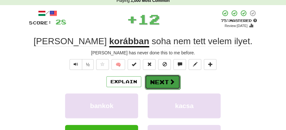
click at [156, 80] on button "Next" at bounding box center [163, 82] width 36 height 15
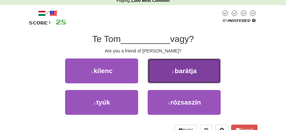
click at [188, 68] on span "barátja" at bounding box center [185, 70] width 22 height 7
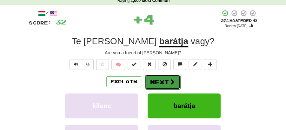
click at [159, 81] on button "Next" at bounding box center [163, 82] width 36 height 15
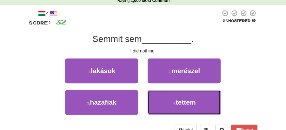
drag, startPoint x: 181, startPoint y: 101, endPoint x: 172, endPoint y: 90, distance: 14.7
click at [179, 98] on span "tettem" at bounding box center [185, 101] width 20 height 7
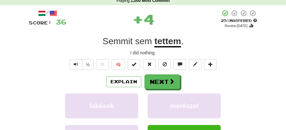
click at [159, 81] on button "Next" at bounding box center [162, 81] width 36 height 15
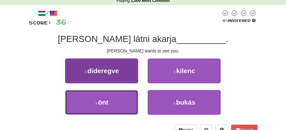
drag, startPoint x: 117, startPoint y: 100, endPoint x: 133, endPoint y: 94, distance: 17.4
click at [123, 98] on button "3 . önt" at bounding box center [101, 102] width 73 height 25
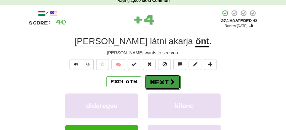
click at [169, 81] on span at bounding box center [172, 82] width 6 height 6
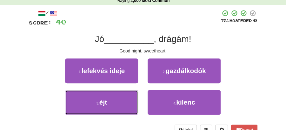
drag, startPoint x: 123, startPoint y: 106, endPoint x: 152, endPoint y: 89, distance: 33.7
click at [129, 101] on button "3 . éjt" at bounding box center [101, 102] width 73 height 25
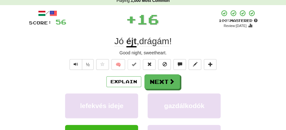
click at [168, 71] on div "/ Score: 56 + 16 100 % Mastered Review: 2026-03-20 Jó éjt , drágám ! Good night…" at bounding box center [143, 100] width 228 height 180
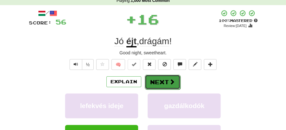
click at [157, 78] on button "Next" at bounding box center [163, 82] width 36 height 15
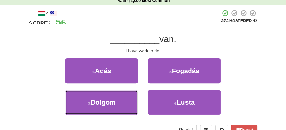
drag, startPoint x: 119, startPoint y: 100, endPoint x: 135, endPoint y: 89, distance: 20.1
click at [121, 97] on button "3 . Dolgom" at bounding box center [101, 102] width 73 height 25
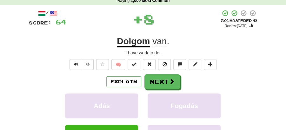
click at [151, 81] on button "Next" at bounding box center [162, 81] width 36 height 15
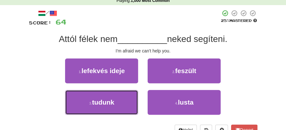
drag, startPoint x: 118, startPoint y: 102, endPoint x: 147, endPoint y: 92, distance: 30.6
click at [128, 101] on button "3 . tudunk" at bounding box center [101, 102] width 73 height 25
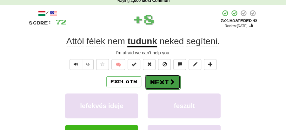
click at [173, 79] on span at bounding box center [172, 82] width 6 height 6
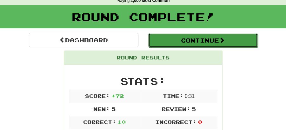
click at [191, 35] on button "Continue" at bounding box center [202, 40] width 109 height 15
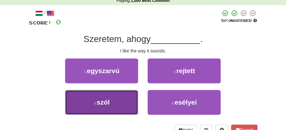
click at [129, 98] on button "3 . szól" at bounding box center [101, 102] width 73 height 25
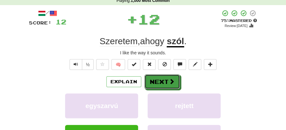
click at [151, 83] on button "Next" at bounding box center [162, 81] width 36 height 15
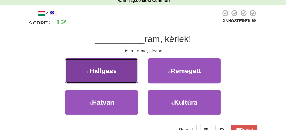
click at [122, 77] on button "1 . Hallgass" at bounding box center [101, 70] width 73 height 25
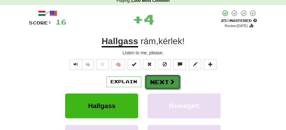
click at [152, 81] on button "Next" at bounding box center [163, 82] width 36 height 15
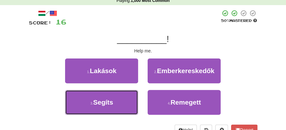
drag, startPoint x: 114, startPoint y: 105, endPoint x: 153, endPoint y: 92, distance: 40.7
click at [121, 104] on button "3 . Segíts" at bounding box center [101, 102] width 73 height 25
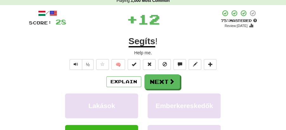
click at [154, 89] on div "Explain Next Lakások Emberkereskedők Segíts Remegett Learn more: Lakások Emberk…" at bounding box center [143, 119] width 228 height 91
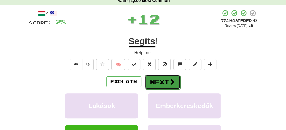
click at [153, 80] on button "Next" at bounding box center [163, 82] width 36 height 15
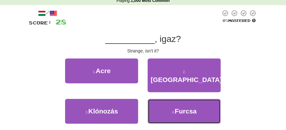
drag, startPoint x: 167, startPoint y: 100, endPoint x: 161, endPoint y: 88, distance: 13.5
click at [167, 100] on button "4 . Furcsa" at bounding box center [183, 111] width 73 height 25
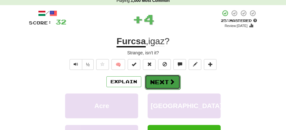
drag, startPoint x: 161, startPoint y: 88, endPoint x: 155, endPoint y: 81, distance: 9.6
click at [155, 81] on button "Next" at bounding box center [163, 82] width 36 height 15
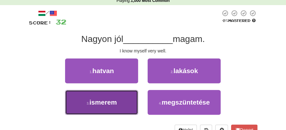
drag, startPoint x: 118, startPoint y: 103, endPoint x: 135, endPoint y: 92, distance: 20.6
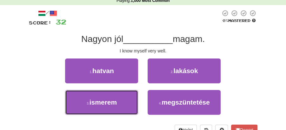
click at [119, 103] on button "3 . ismerem" at bounding box center [101, 102] width 73 height 25
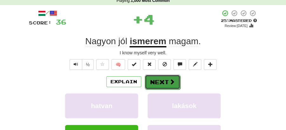
click at [154, 80] on button "Next" at bounding box center [163, 82] width 36 height 15
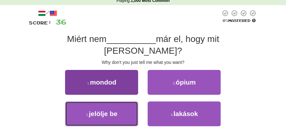
drag, startPoint x: 122, startPoint y: 100, endPoint x: 115, endPoint y: 72, distance: 29.5
click at [130, 76] on div "1 . mondod 2 . ópium 3 . jelölje be 4 . lakások" at bounding box center [143, 101] width 238 height 63
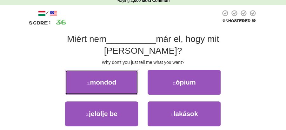
drag, startPoint x: 115, startPoint y: 72, endPoint x: 126, endPoint y: 73, distance: 11.2
click at [118, 72] on button "1 . mondod" at bounding box center [101, 82] width 73 height 25
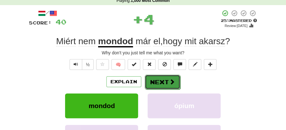
click at [157, 82] on button "Next" at bounding box center [163, 82] width 36 height 15
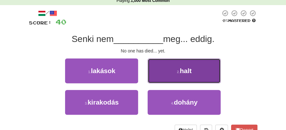
click at [178, 75] on button "2 . halt" at bounding box center [183, 70] width 73 height 25
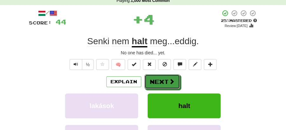
drag, startPoint x: 178, startPoint y: 75, endPoint x: 127, endPoint y: 57, distance: 54.8
click at [159, 77] on button "Next" at bounding box center [162, 81] width 36 height 15
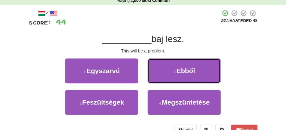
drag, startPoint x: 184, startPoint y: 70, endPoint x: 180, endPoint y: 72, distance: 4.6
click at [184, 70] on span "Ebből" at bounding box center [185, 70] width 18 height 7
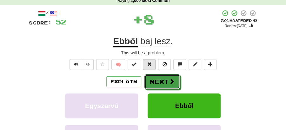
drag, startPoint x: 164, startPoint y: 75, endPoint x: 148, endPoint y: 64, distance: 19.5
click at [160, 73] on div "/ Score: 52 + 8 50 % Mastered Review: 2025-10-01 Ebből baj lesz . This will be …" at bounding box center [143, 100] width 228 height 180
click at [175, 79] on button "Next" at bounding box center [163, 82] width 36 height 15
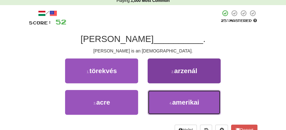
click at [187, 105] on button "4 . amerikai" at bounding box center [183, 102] width 73 height 25
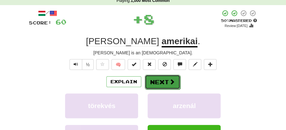
click at [163, 78] on button "Next" at bounding box center [163, 82] width 36 height 15
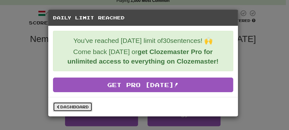
click at [84, 103] on link "Dashboard" at bounding box center [72, 107] width 39 height 10
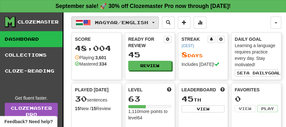
click at [159, 20] on button "Magyar / English" at bounding box center [114, 22] width 87 height 12
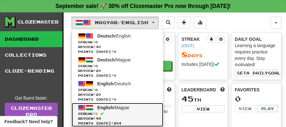
click at [112, 105] on span "English" at bounding box center [105, 107] width 16 height 5
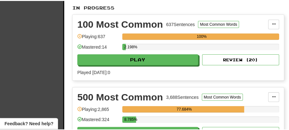
scroll to position [190, 0]
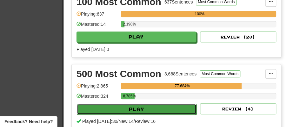
click at [146, 107] on button "Play" at bounding box center [137, 108] width 120 height 11
select select "**"
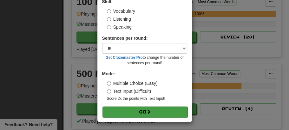
scroll to position [43, 0]
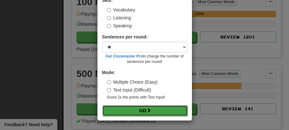
click at [149, 109] on span at bounding box center [149, 110] width 4 height 4
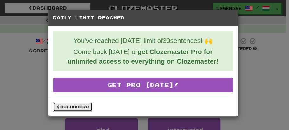
click at [75, 110] on link "Dashboard" at bounding box center [72, 107] width 39 height 10
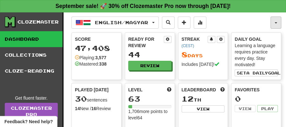
click at [276, 20] on button "button" at bounding box center [275, 22] width 11 height 12
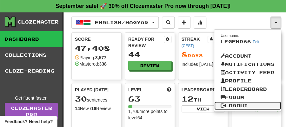
click at [230, 105] on link "Logout" at bounding box center [247, 105] width 67 height 8
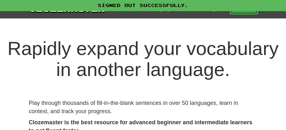
click at [245, 13] on link "Play" at bounding box center [244, 8] width 28 height 11
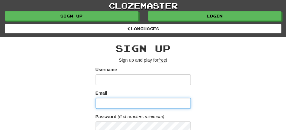
click at [138, 104] on input "Email" at bounding box center [142, 103] width 95 height 11
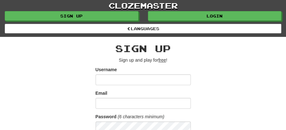
drag, startPoint x: 202, startPoint y: 53, endPoint x: 214, endPoint y: 33, distance: 23.9
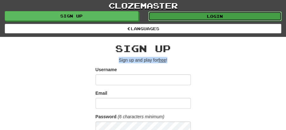
click at [216, 13] on link "Login" at bounding box center [215, 16] width 134 height 10
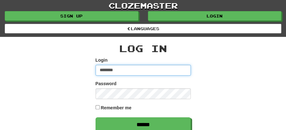
type input "******"
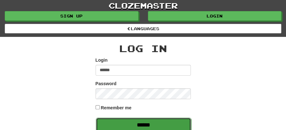
click at [137, 122] on input "******" at bounding box center [143, 124] width 95 height 15
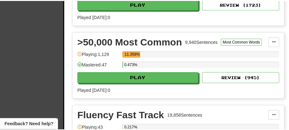
scroll to position [528, 0]
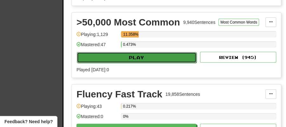
click at [141, 54] on button "Play" at bounding box center [137, 57] width 120 height 11
select select "**"
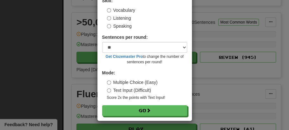
scroll to position [43, 0]
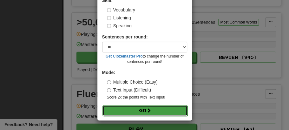
click at [144, 110] on button "Go" at bounding box center [144, 110] width 85 height 11
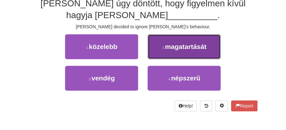
click at [178, 50] on span "magatartását" at bounding box center [186, 46] width 42 height 7
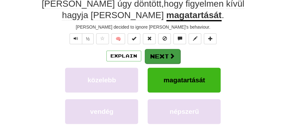
drag, startPoint x: 148, startPoint y: 65, endPoint x: 155, endPoint y: 57, distance: 11.0
click at [155, 57] on div "Explain Next közelebb magatartását vendég népszerű Learn more: közelebb magatar…" at bounding box center [143, 94] width 228 height 91
click at [155, 57] on button "Next" at bounding box center [163, 56] width 36 height 15
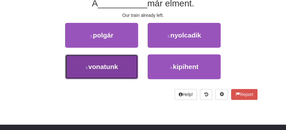
click at [133, 63] on button "3 . vonatunk" at bounding box center [101, 66] width 73 height 25
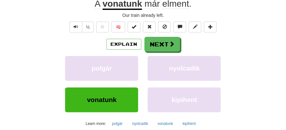
click at [173, 51] on div "Explain Next polgár nyolcadik vonatunk kipihent Learn more: polgár nyolcadik vo…" at bounding box center [143, 82] width 228 height 91
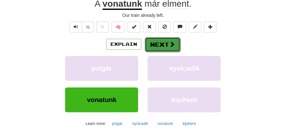
click at [168, 37] on button "Next" at bounding box center [163, 44] width 36 height 15
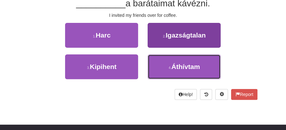
drag, startPoint x: 171, startPoint y: 74, endPoint x: 166, endPoint y: 56, distance: 18.7
click at [171, 71] on button "4 . Áthívtam" at bounding box center [183, 66] width 73 height 25
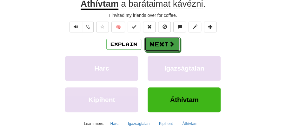
drag, startPoint x: 165, startPoint y: 42, endPoint x: 137, endPoint y: 34, distance: 29.4
click at [164, 42] on button "Next" at bounding box center [162, 44] width 36 height 15
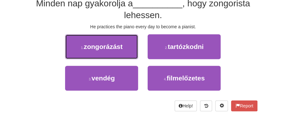
drag, startPoint x: 109, startPoint y: 42, endPoint x: 123, endPoint y: 45, distance: 14.9
click at [113, 42] on button "1 . zongorázást" at bounding box center [101, 46] width 73 height 25
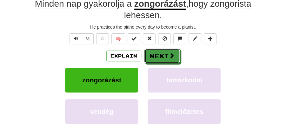
click at [162, 58] on button "Next" at bounding box center [162, 56] width 36 height 15
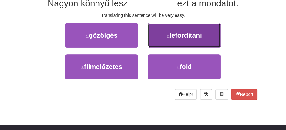
click at [183, 39] on button "2 . lefordítani" at bounding box center [183, 35] width 73 height 25
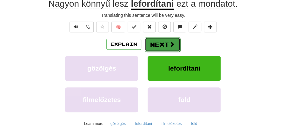
click at [169, 42] on span at bounding box center [172, 44] width 6 height 6
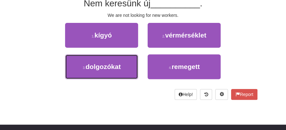
drag, startPoint x: 121, startPoint y: 67, endPoint x: 152, endPoint y: 53, distance: 34.3
click at [122, 65] on button "3 . dolgozókat" at bounding box center [101, 66] width 73 height 25
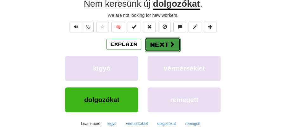
click at [157, 47] on button "Next" at bounding box center [163, 44] width 36 height 15
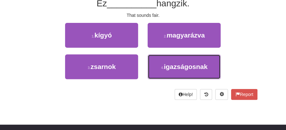
drag, startPoint x: 190, startPoint y: 69, endPoint x: 174, endPoint y: 54, distance: 22.0
click at [190, 67] on span "igazságosnak" at bounding box center [186, 66] width 44 height 7
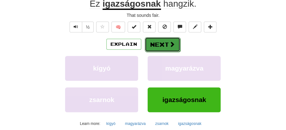
click at [169, 46] on span at bounding box center [172, 44] width 6 height 6
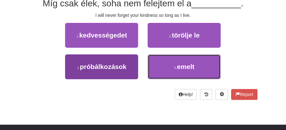
drag, startPoint x: 179, startPoint y: 68, endPoint x: 107, endPoint y: 69, distance: 72.3
click at [108, 69] on div "3 . próbálkozások 4 . emelt" at bounding box center [142, 69] width 247 height 31
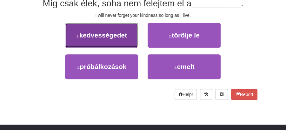
drag, startPoint x: 110, startPoint y: 35, endPoint x: 125, endPoint y: 37, distance: 15.7
click at [125, 37] on span "kedvességedet" at bounding box center [103, 34] width 48 height 7
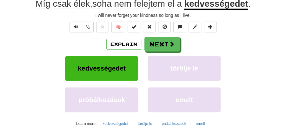
click at [167, 41] on button "Next" at bounding box center [162, 44] width 36 height 15
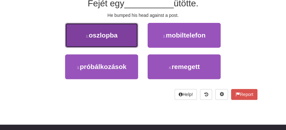
drag, startPoint x: 116, startPoint y: 34, endPoint x: 129, endPoint y: 39, distance: 14.0
click at [129, 39] on button "1 . oszlopba" at bounding box center [101, 35] width 73 height 25
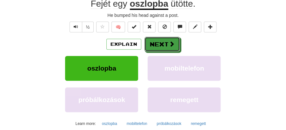
click at [176, 50] on button "Next" at bounding box center [162, 44] width 36 height 15
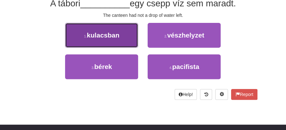
click at [120, 40] on button "1 . kulacsban" at bounding box center [101, 35] width 73 height 25
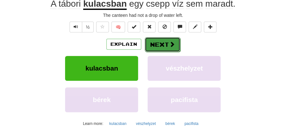
click at [156, 47] on button "Next" at bounding box center [163, 44] width 36 height 15
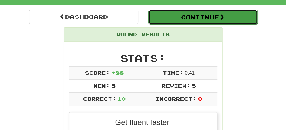
click at [181, 15] on button "Continue" at bounding box center [202, 17] width 109 height 15
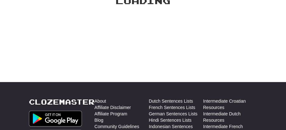
scroll to position [51, 0]
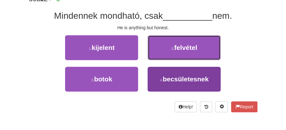
drag, startPoint x: 175, startPoint y: 46, endPoint x: 168, endPoint y: 79, distance: 33.8
click at [168, 79] on div "1 . kijelent 2 . felvétel 3 . botok 4 . becsületesnek" at bounding box center [143, 66] width 238 height 63
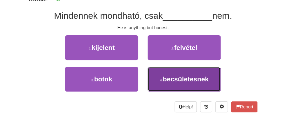
click at [169, 82] on button "4 . becsületesnek" at bounding box center [183, 79] width 73 height 25
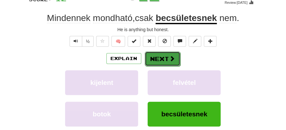
click at [155, 60] on button "Next" at bounding box center [163, 58] width 36 height 15
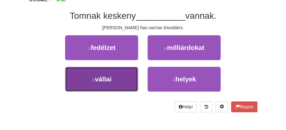
drag, startPoint x: 121, startPoint y: 79, endPoint x: 144, endPoint y: 68, distance: 25.7
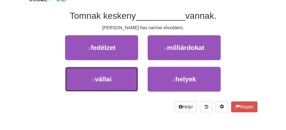
click at [121, 78] on button "3 . vállai" at bounding box center [101, 79] width 73 height 25
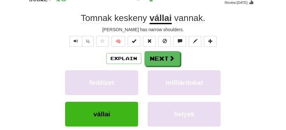
click at [159, 55] on button "Next" at bounding box center [162, 58] width 36 height 15
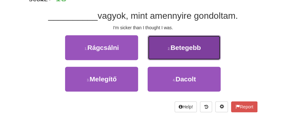
click at [183, 49] on span "Betegebb" at bounding box center [185, 47] width 30 height 7
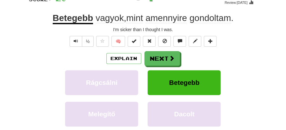
click at [165, 52] on button "Next" at bounding box center [162, 58] width 36 height 15
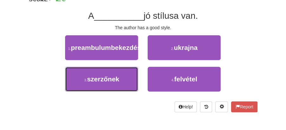
drag, startPoint x: 127, startPoint y: 83, endPoint x: 156, endPoint y: 67, distance: 33.2
click at [128, 84] on button "3 . szerzőnek" at bounding box center [101, 79] width 73 height 25
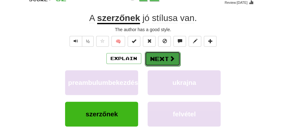
click at [158, 57] on button "Next" at bounding box center [163, 58] width 36 height 15
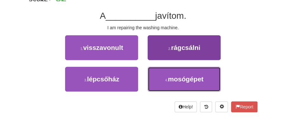
drag, startPoint x: 187, startPoint y: 82, endPoint x: 181, endPoint y: 81, distance: 5.5
click at [185, 82] on span "mosógépet" at bounding box center [186, 78] width 36 height 7
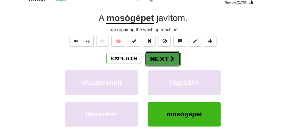
click at [145, 55] on button "Next" at bounding box center [163, 58] width 36 height 15
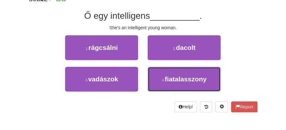
drag, startPoint x: 179, startPoint y: 79, endPoint x: 171, endPoint y: 65, distance: 16.4
click at [179, 79] on span "fiatalasszony" at bounding box center [186, 78] width 42 height 7
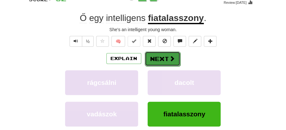
click at [169, 55] on span at bounding box center [172, 58] width 6 height 6
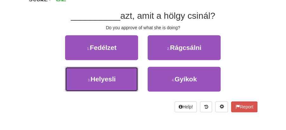
drag, startPoint x: 114, startPoint y: 79, endPoint x: 152, endPoint y: 69, distance: 38.8
click at [121, 78] on button "3 . Helyesli" at bounding box center [101, 79] width 73 height 25
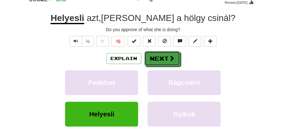
click at [174, 56] on button "Next" at bounding box center [162, 58] width 36 height 15
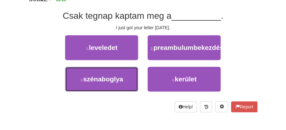
drag, startPoint x: 122, startPoint y: 79, endPoint x: 153, endPoint y: 65, distance: 32.9
click at [124, 78] on button "3 . szénaboglya" at bounding box center [101, 79] width 73 height 25
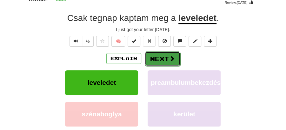
click at [158, 59] on button "Next" at bounding box center [163, 58] width 36 height 15
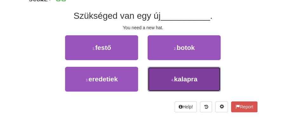
click at [183, 80] on span "kalapra" at bounding box center [185, 78] width 23 height 7
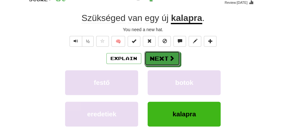
click at [161, 61] on button "Next" at bounding box center [162, 58] width 36 height 15
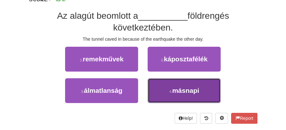
drag, startPoint x: 175, startPoint y: 91, endPoint x: 164, endPoint y: 67, distance: 26.1
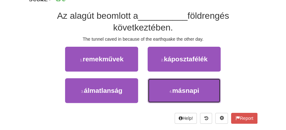
click at [175, 91] on span "másnapi" at bounding box center [185, 90] width 27 height 7
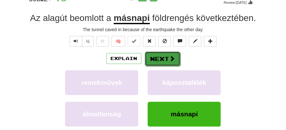
click at [163, 65] on button "Next" at bounding box center [163, 58] width 36 height 15
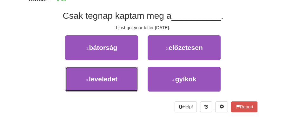
drag, startPoint x: 129, startPoint y: 83, endPoint x: 140, endPoint y: 72, distance: 15.7
click at [131, 80] on button "3 . leveledet" at bounding box center [101, 79] width 73 height 25
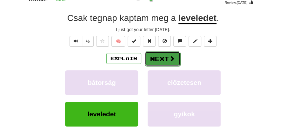
click at [164, 52] on button "Next" at bounding box center [163, 58] width 36 height 15
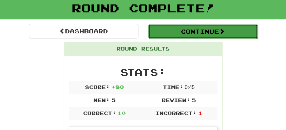
click at [171, 29] on button "Continue" at bounding box center [202, 31] width 109 height 15
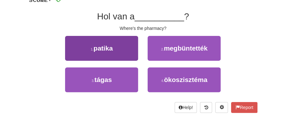
scroll to position [58, 0]
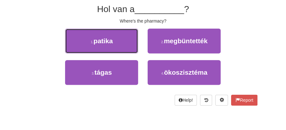
drag, startPoint x: 107, startPoint y: 40, endPoint x: 119, endPoint y: 40, distance: 12.7
click at [114, 40] on button "1 . patika" at bounding box center [101, 41] width 73 height 25
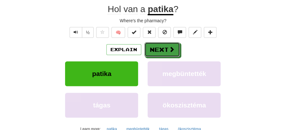
click at [158, 47] on button "Next" at bounding box center [162, 49] width 36 height 15
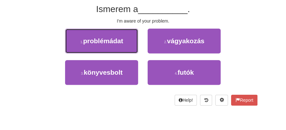
drag, startPoint x: 105, startPoint y: 39, endPoint x: 121, endPoint y: 41, distance: 16.4
click at [114, 40] on span "problémádat" at bounding box center [103, 40] width 40 height 7
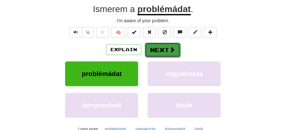
click at [162, 48] on button "Next" at bounding box center [163, 49] width 36 height 15
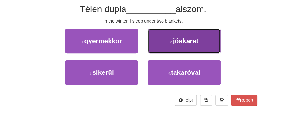
click at [181, 44] on button "2 . jóakarat" at bounding box center [183, 41] width 73 height 25
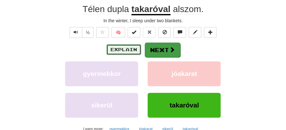
drag, startPoint x: 140, startPoint y: 46, endPoint x: 171, endPoint y: 50, distance: 31.9
click at [170, 50] on div "Explain Next" at bounding box center [143, 49] width 228 height 15
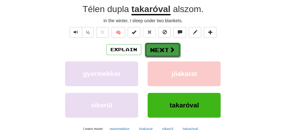
click at [171, 49] on span at bounding box center [172, 50] width 6 height 6
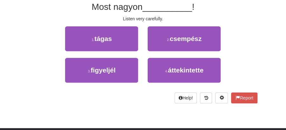
scroll to position [58, 0]
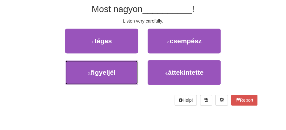
drag, startPoint x: 116, startPoint y: 72, endPoint x: 164, endPoint y: 56, distance: 50.3
click at [120, 70] on button "3 . figyeljél" at bounding box center [101, 72] width 73 height 25
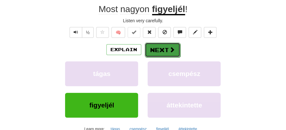
click at [166, 53] on button "Next" at bounding box center [163, 49] width 36 height 15
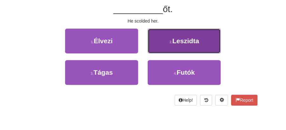
click at [180, 43] on span "Leszidta" at bounding box center [185, 40] width 27 height 7
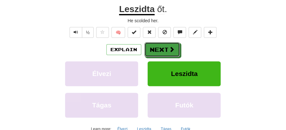
click at [164, 49] on button "Next" at bounding box center [162, 49] width 36 height 15
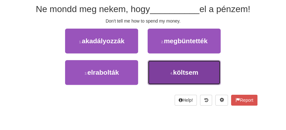
click at [177, 70] on span "költsem" at bounding box center [185, 71] width 25 height 7
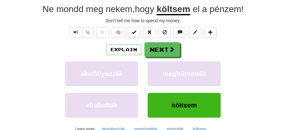
click at [173, 48] on span at bounding box center [172, 49] width 6 height 6
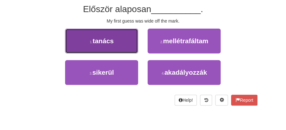
drag, startPoint x: 107, startPoint y: 36, endPoint x: 118, endPoint y: 40, distance: 11.2
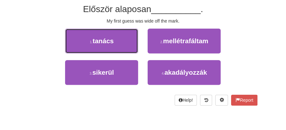
click at [109, 37] on span "tanács" at bounding box center [103, 40] width 21 height 7
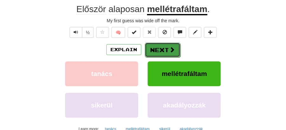
click at [148, 49] on button "Next" at bounding box center [163, 49] width 36 height 15
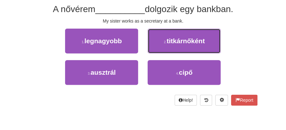
click at [167, 38] on span "titkárnőként" at bounding box center [185, 40] width 38 height 7
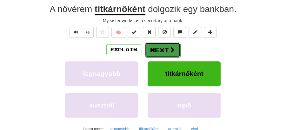
click at [169, 48] on span at bounding box center [172, 50] width 6 height 6
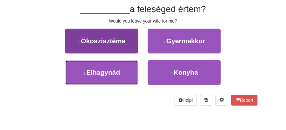
drag, startPoint x: 121, startPoint y: 72, endPoint x: 126, endPoint y: 70, distance: 6.0
click at [123, 71] on button "3 . Elhagynád" at bounding box center [101, 72] width 73 height 25
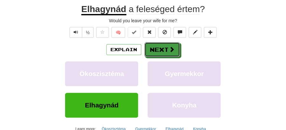
click at [167, 50] on button "Next" at bounding box center [162, 49] width 36 height 15
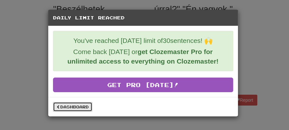
click at [81, 109] on link "Dashboard" at bounding box center [72, 107] width 39 height 10
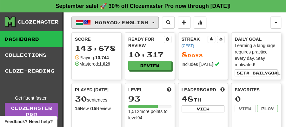
click at [159, 22] on button "Magyar / English" at bounding box center [114, 22] width 87 height 12
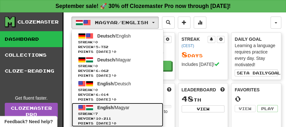
click at [112, 107] on span "English" at bounding box center [105, 107] width 16 height 5
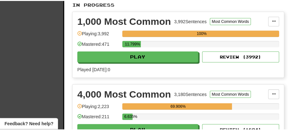
scroll to position [211, 0]
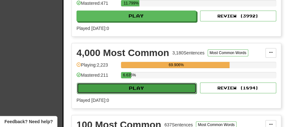
click at [142, 85] on button "Play" at bounding box center [137, 87] width 120 height 11
select select "**"
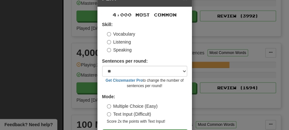
scroll to position [43, 0]
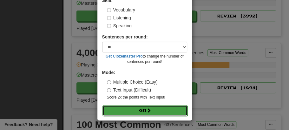
click at [146, 112] on button "Go" at bounding box center [144, 110] width 85 height 11
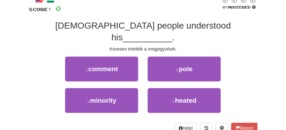
scroll to position [42, 0]
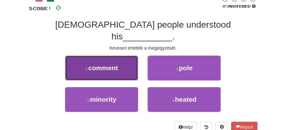
drag, startPoint x: 121, startPoint y: 61, endPoint x: 125, endPoint y: 62, distance: 4.0
click at [125, 62] on button "1 . comment" at bounding box center [101, 67] width 73 height 25
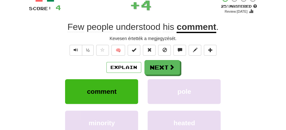
click at [174, 68] on span at bounding box center [172, 67] width 6 height 6
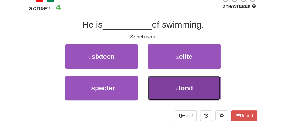
click at [177, 88] on small "4 ." at bounding box center [176, 89] width 3 height 4
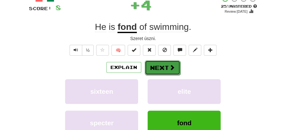
click at [170, 67] on span at bounding box center [172, 67] width 6 height 6
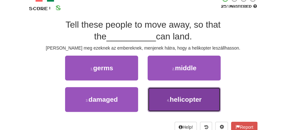
drag, startPoint x: 171, startPoint y: 99, endPoint x: 170, endPoint y: 90, distance: 8.6
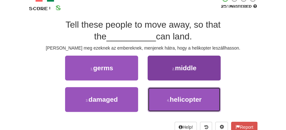
click at [171, 98] on span "helicopter" at bounding box center [186, 98] width 32 height 7
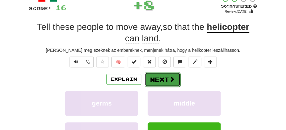
click at [165, 73] on button "Next" at bounding box center [163, 79] width 36 height 15
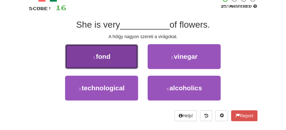
drag, startPoint x: 101, startPoint y: 59, endPoint x: 113, endPoint y: 60, distance: 11.5
click at [113, 60] on button "1 . fond" at bounding box center [101, 56] width 73 height 25
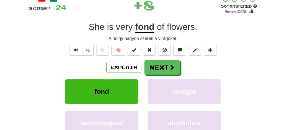
click at [186, 67] on div "Explain Next" at bounding box center [143, 67] width 228 height 15
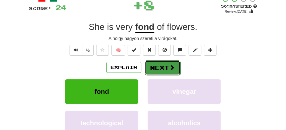
click at [155, 64] on button "Next" at bounding box center [163, 67] width 36 height 15
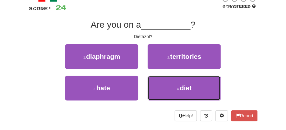
drag, startPoint x: 188, startPoint y: 89, endPoint x: 173, endPoint y: 75, distance: 20.2
click at [187, 88] on span "diet" at bounding box center [185, 87] width 12 height 7
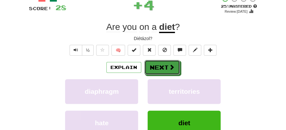
click at [161, 67] on button "Next" at bounding box center [162, 67] width 36 height 15
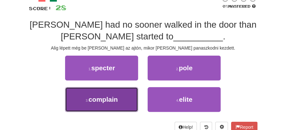
click at [130, 103] on button "3 . complain" at bounding box center [101, 99] width 73 height 25
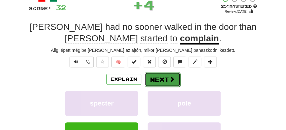
click at [165, 73] on button "Next" at bounding box center [163, 79] width 36 height 15
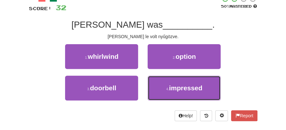
drag, startPoint x: 175, startPoint y: 87, endPoint x: 162, endPoint y: 74, distance: 18.4
click at [173, 86] on span "impressed" at bounding box center [185, 87] width 33 height 7
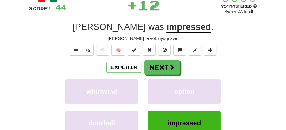
click at [159, 68] on button "Next" at bounding box center [162, 67] width 36 height 15
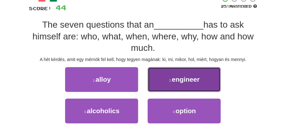
click at [187, 81] on span "engineer" at bounding box center [186, 78] width 28 height 7
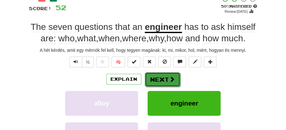
click at [166, 73] on button "Next" at bounding box center [163, 79] width 36 height 15
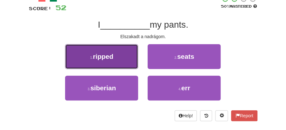
click at [112, 50] on button "1 . ripped" at bounding box center [101, 56] width 73 height 25
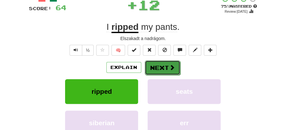
click at [153, 65] on button "Next" at bounding box center [163, 67] width 36 height 15
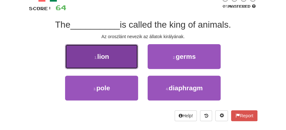
click at [131, 62] on button "1 . lion" at bounding box center [101, 56] width 73 height 25
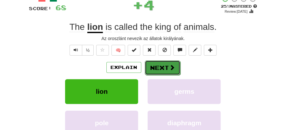
click at [152, 65] on button "Next" at bounding box center [163, 67] width 36 height 15
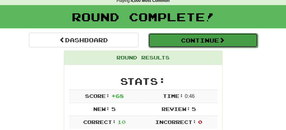
click at [182, 38] on button "Continue" at bounding box center [202, 40] width 109 height 15
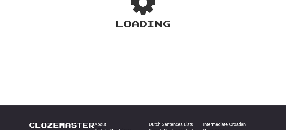
scroll to position [28, 0]
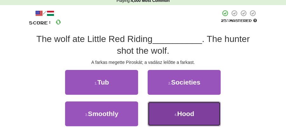
click at [171, 112] on button "4 . Hood" at bounding box center [183, 113] width 73 height 25
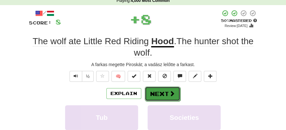
click at [163, 86] on button "Next" at bounding box center [163, 93] width 36 height 15
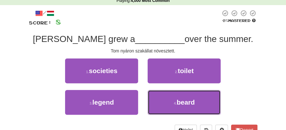
drag, startPoint x: 183, startPoint y: 102, endPoint x: 178, endPoint y: 89, distance: 14.5
click at [183, 101] on span "beard" at bounding box center [185, 101] width 18 height 7
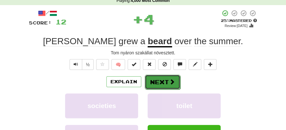
click at [169, 82] on span at bounding box center [172, 82] width 6 height 6
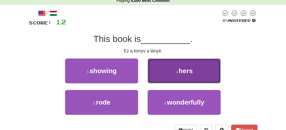
click at [176, 72] on small "2 ." at bounding box center [177, 72] width 3 height 4
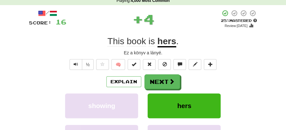
click at [162, 77] on button "Next" at bounding box center [162, 81] width 36 height 15
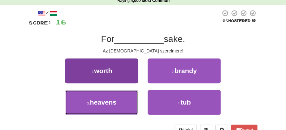
drag, startPoint x: 125, startPoint y: 101, endPoint x: 135, endPoint y: 100, distance: 10.0
click at [130, 101] on button "3 . heavens" at bounding box center [101, 102] width 73 height 25
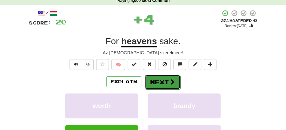
click at [157, 83] on button "Next" at bounding box center [163, 82] width 36 height 15
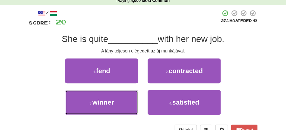
drag, startPoint x: 114, startPoint y: 100, endPoint x: 135, endPoint y: 89, distance: 23.5
click at [114, 99] on button "3 . winner" at bounding box center [101, 102] width 73 height 25
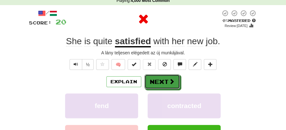
click at [155, 81] on button "Next" at bounding box center [162, 81] width 36 height 15
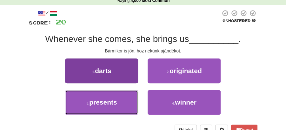
click at [130, 98] on button "3 . presents" at bounding box center [101, 102] width 73 height 25
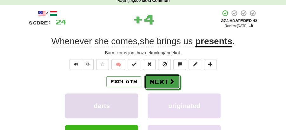
click at [161, 77] on button "Next" at bounding box center [162, 81] width 36 height 15
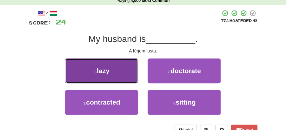
drag, startPoint x: 113, startPoint y: 76, endPoint x: 117, endPoint y: 76, distance: 4.1
click at [117, 76] on button "1 . lazy" at bounding box center [101, 70] width 73 height 25
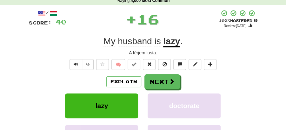
click at [155, 84] on button "Next" at bounding box center [162, 81] width 36 height 15
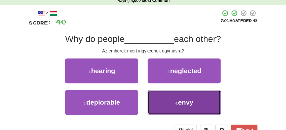
click at [190, 105] on span "envy" at bounding box center [185, 101] width 15 height 7
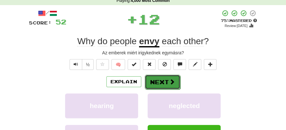
drag, startPoint x: 169, startPoint y: 87, endPoint x: 116, endPoint y: 52, distance: 63.7
click at [169, 87] on button "Next" at bounding box center [162, 81] width 36 height 15
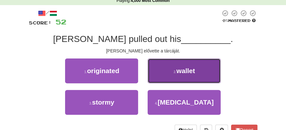
click at [188, 75] on button "2 . wallet" at bounding box center [183, 70] width 73 height 25
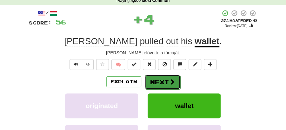
click at [155, 81] on button "Next" at bounding box center [163, 82] width 36 height 15
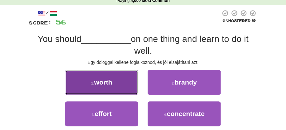
drag, startPoint x: 121, startPoint y: 83, endPoint x: 157, endPoint y: 80, distance: 36.6
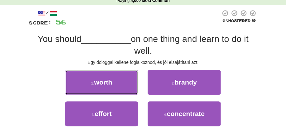
click at [121, 83] on button "1 . worth" at bounding box center [101, 82] width 73 height 25
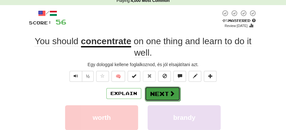
click at [162, 92] on button "Next" at bounding box center [163, 93] width 36 height 15
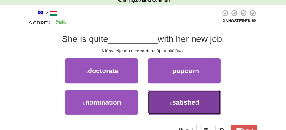
click at [181, 105] on span "satisfied" at bounding box center [185, 101] width 27 height 7
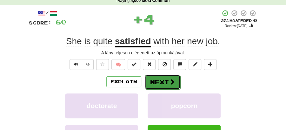
click at [166, 81] on button "Next" at bounding box center [163, 82] width 36 height 15
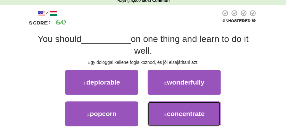
drag, startPoint x: 183, startPoint y: 114, endPoint x: 174, endPoint y: 101, distance: 15.6
click at [183, 114] on span "concentrate" at bounding box center [185, 113] width 38 height 7
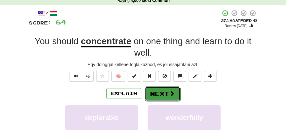
click at [159, 94] on button "Next" at bounding box center [163, 93] width 36 height 15
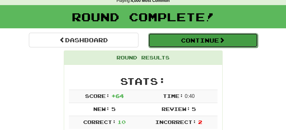
click at [174, 40] on button "Continue" at bounding box center [202, 40] width 109 height 15
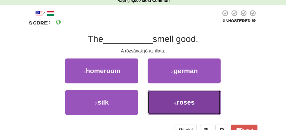
click at [180, 103] on span "roses" at bounding box center [186, 101] width 18 height 7
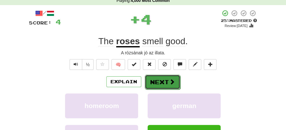
click at [160, 84] on button "Next" at bounding box center [163, 82] width 36 height 15
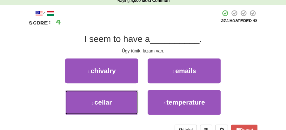
drag, startPoint x: 122, startPoint y: 99, endPoint x: 138, endPoint y: 94, distance: 16.2
click at [123, 99] on button "3 . cellar" at bounding box center [101, 102] width 73 height 25
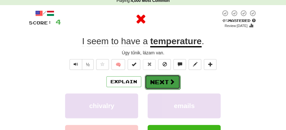
click at [171, 76] on button "Next" at bounding box center [163, 82] width 36 height 15
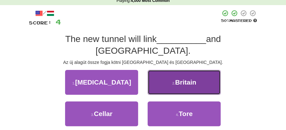
click at [182, 78] on span "Britain" at bounding box center [185, 81] width 21 height 7
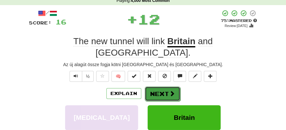
click at [169, 90] on span at bounding box center [172, 93] width 6 height 6
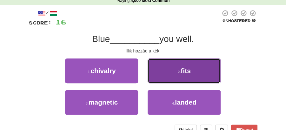
click at [179, 72] on small "2 ." at bounding box center [179, 72] width 3 height 4
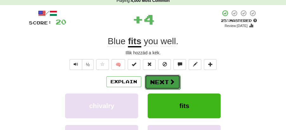
click at [152, 79] on button "Next" at bounding box center [163, 82] width 36 height 15
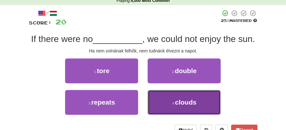
click at [172, 102] on small "4 ." at bounding box center [173, 103] width 3 height 4
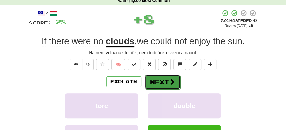
click at [163, 77] on button "Next" at bounding box center [163, 82] width 36 height 15
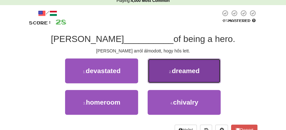
click at [186, 74] on span "dreamed" at bounding box center [186, 70] width 28 height 7
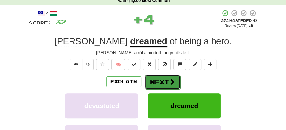
click at [167, 78] on button "Next" at bounding box center [163, 82] width 36 height 15
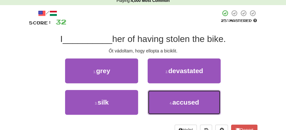
drag, startPoint x: 179, startPoint y: 102, endPoint x: 173, endPoint y: 91, distance: 13.1
click at [179, 99] on span "accused" at bounding box center [185, 101] width 27 height 7
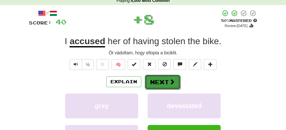
click at [162, 79] on button "Next" at bounding box center [163, 82] width 36 height 15
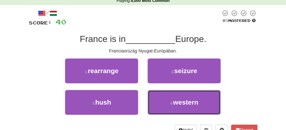
drag, startPoint x: 170, startPoint y: 102, endPoint x: 167, endPoint y: 91, distance: 11.1
click at [170, 101] on small "4 ." at bounding box center [171, 103] width 3 height 4
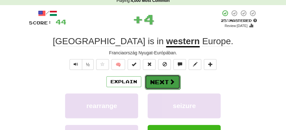
click at [160, 81] on button "Next" at bounding box center [163, 82] width 36 height 15
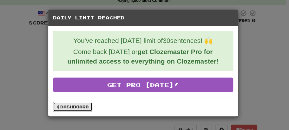
click at [73, 106] on link "Dashboard" at bounding box center [72, 107] width 39 height 10
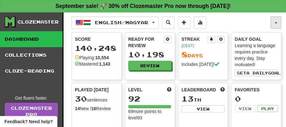
click at [280, 20] on button "button" at bounding box center [275, 22] width 11 height 12
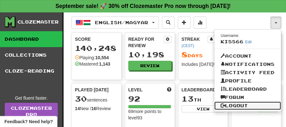
click at [244, 106] on link "Logout" at bounding box center [247, 105] width 67 height 8
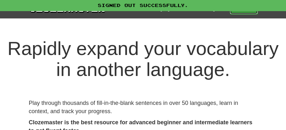
click at [237, 11] on link "Play" at bounding box center [244, 8] width 28 height 11
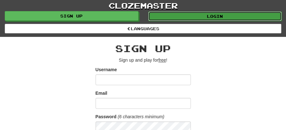
click at [195, 17] on link "Login" at bounding box center [215, 16] width 134 height 10
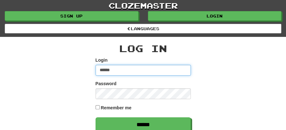
type input "********"
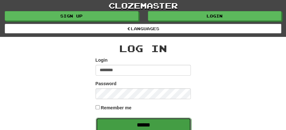
click at [142, 121] on input "******" at bounding box center [143, 124] width 95 height 15
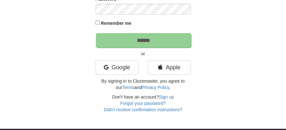
scroll to position [84, 0]
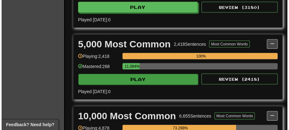
scroll to position [507, 0]
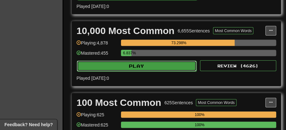
click at [142, 61] on button "Play" at bounding box center [137, 66] width 120 height 11
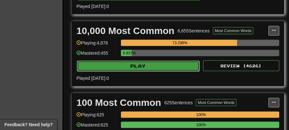
select select "**"
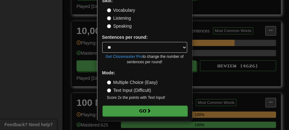
scroll to position [43, 0]
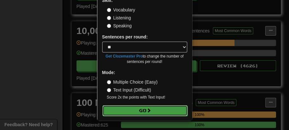
click at [138, 106] on button "Go" at bounding box center [144, 110] width 85 height 11
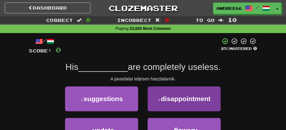
scroll to position [42, 0]
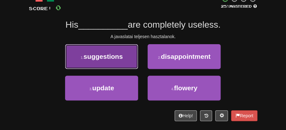
click at [121, 60] on button "1 . suggestions" at bounding box center [101, 56] width 73 height 25
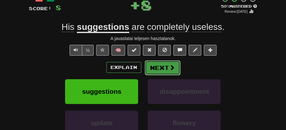
click at [160, 64] on button "Next" at bounding box center [163, 67] width 36 height 15
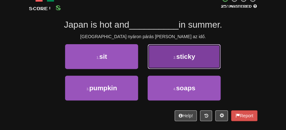
click at [186, 60] on button "2 . sticky" at bounding box center [183, 56] width 73 height 25
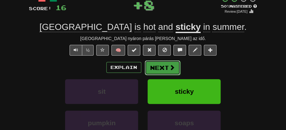
click at [176, 63] on button "Next" at bounding box center [163, 67] width 36 height 15
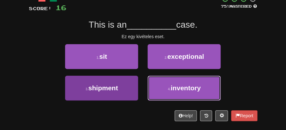
drag, startPoint x: 179, startPoint y: 86, endPoint x: 115, endPoint y: 88, distance: 64.1
click at [119, 95] on div "3 . shipment 4 . inventory" at bounding box center [142, 90] width 247 height 31
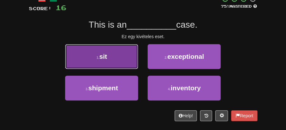
drag, startPoint x: 115, startPoint y: 58, endPoint x: 129, endPoint y: 58, distance: 13.6
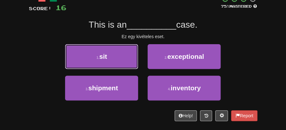
click at [121, 58] on button "1 . sit" at bounding box center [101, 56] width 73 height 25
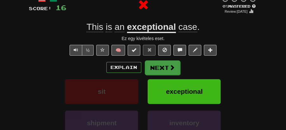
click at [162, 62] on button "Next" at bounding box center [163, 67] width 36 height 15
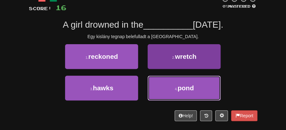
drag, startPoint x: 178, startPoint y: 88, endPoint x: 174, endPoint y: 80, distance: 8.5
click at [176, 84] on button "4 . pond" at bounding box center [183, 87] width 73 height 25
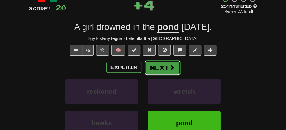
click at [169, 68] on span at bounding box center [172, 67] width 6 height 6
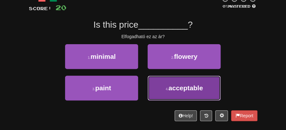
drag, startPoint x: 187, startPoint y: 93, endPoint x: 181, endPoint y: 82, distance: 12.5
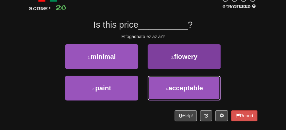
click at [186, 91] on button "4 . acceptable" at bounding box center [183, 87] width 73 height 25
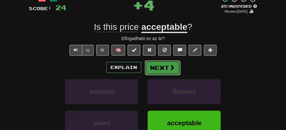
click at [175, 71] on button "Next" at bounding box center [163, 67] width 36 height 15
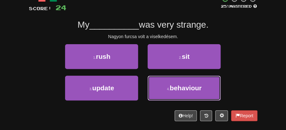
drag, startPoint x: 181, startPoint y: 88, endPoint x: 169, endPoint y: 77, distance: 16.4
click at [180, 87] on span "behaviour" at bounding box center [186, 87] width 32 height 7
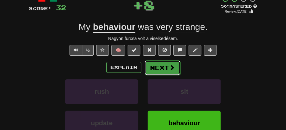
click at [161, 68] on button "Next" at bounding box center [163, 67] width 36 height 15
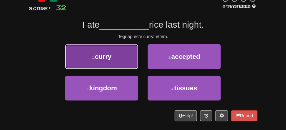
click at [116, 60] on button "1 . curry" at bounding box center [101, 56] width 73 height 25
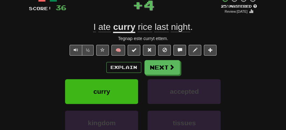
click at [176, 67] on button "Next" at bounding box center [162, 67] width 36 height 15
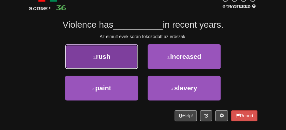
drag, startPoint x: 127, startPoint y: 59, endPoint x: 131, endPoint y: 59, distance: 3.8
click at [131, 59] on button "1 . rush" at bounding box center [101, 56] width 73 height 25
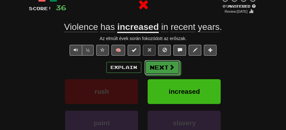
click at [159, 65] on button "Next" at bounding box center [162, 67] width 36 height 15
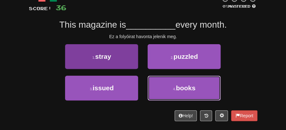
drag, startPoint x: 185, startPoint y: 90, endPoint x: 122, endPoint y: 66, distance: 67.3
click at [127, 73] on div "1 . stray 2 . puzzled 3 . issued 4 . books" at bounding box center [143, 75] width 238 height 63
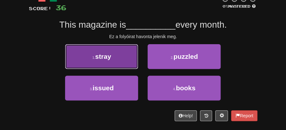
click at [122, 62] on button "1 . stray" at bounding box center [101, 56] width 73 height 25
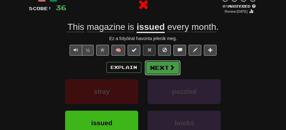
click at [167, 66] on button "Next" at bounding box center [163, 67] width 36 height 15
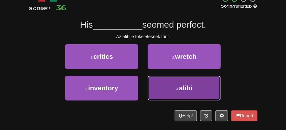
click at [176, 87] on small "4 ." at bounding box center [177, 89] width 3 height 4
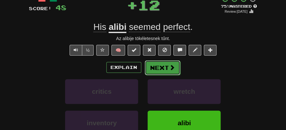
click at [169, 66] on span at bounding box center [172, 67] width 6 height 6
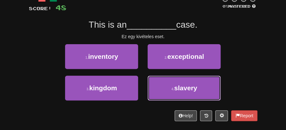
drag, startPoint x: 176, startPoint y: 87, endPoint x: 177, endPoint y: 76, distance: 10.9
click at [176, 87] on span "slavery" at bounding box center [185, 87] width 23 height 7
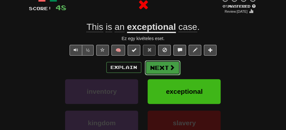
drag, startPoint x: 177, startPoint y: 76, endPoint x: 172, endPoint y: 63, distance: 13.7
click at [172, 64] on span at bounding box center [172, 67] width 6 height 6
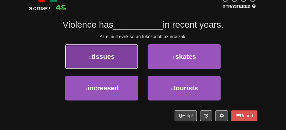
drag, startPoint x: 106, startPoint y: 59, endPoint x: 111, endPoint y: 60, distance: 4.9
click at [111, 60] on button "1 . tissues" at bounding box center [101, 56] width 73 height 25
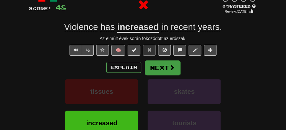
drag, startPoint x: 111, startPoint y: 60, endPoint x: 161, endPoint y: 69, distance: 50.9
click at [161, 69] on div "Explain Next" at bounding box center [143, 67] width 228 height 15
click at [161, 69] on button "Next" at bounding box center [163, 67] width 36 height 15
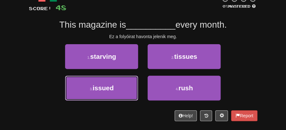
drag, startPoint x: 118, startPoint y: 89, endPoint x: 163, endPoint y: 76, distance: 47.0
click at [124, 88] on button "3 . issued" at bounding box center [101, 87] width 73 height 25
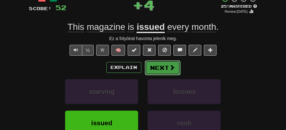
click at [165, 68] on button "Next" at bounding box center [163, 67] width 36 height 15
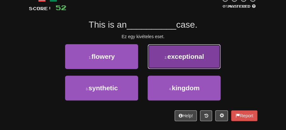
click at [194, 58] on span "exceptional" at bounding box center [185, 56] width 37 height 7
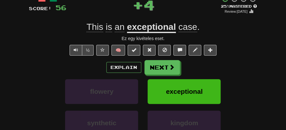
click at [165, 62] on button "Next" at bounding box center [162, 67] width 36 height 15
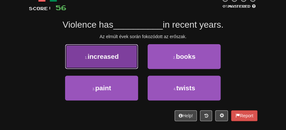
drag, startPoint x: 104, startPoint y: 60, endPoint x: 114, endPoint y: 61, distance: 10.5
click at [114, 61] on button "1 . increased" at bounding box center [101, 56] width 73 height 25
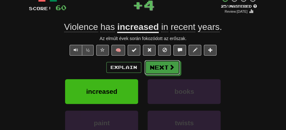
click at [173, 68] on span at bounding box center [172, 67] width 6 height 6
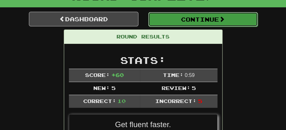
click at [188, 23] on button "Continue" at bounding box center [202, 19] width 109 height 15
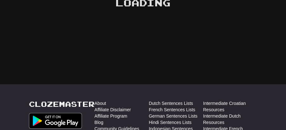
scroll to position [49, 0]
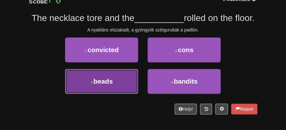
click at [118, 81] on button "3 . beads" at bounding box center [101, 81] width 73 height 25
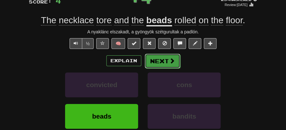
click at [162, 54] on button "Next" at bounding box center [163, 61] width 36 height 15
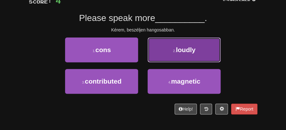
click at [171, 52] on button "2 . loudly" at bounding box center [183, 49] width 73 height 25
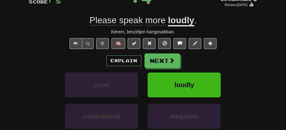
click at [159, 59] on button "Next" at bounding box center [162, 60] width 36 height 15
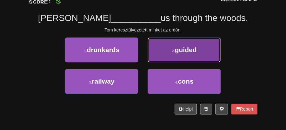
click at [170, 53] on button "2 . guided" at bounding box center [183, 49] width 73 height 25
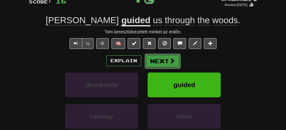
click at [164, 54] on button "Next" at bounding box center [163, 61] width 36 height 15
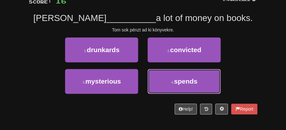
drag, startPoint x: 171, startPoint y: 81, endPoint x: 168, endPoint y: 68, distance: 13.5
click at [171, 79] on button "4 . spends" at bounding box center [183, 81] width 73 height 25
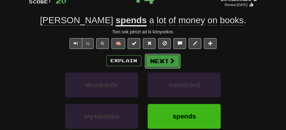
click at [160, 60] on button "Next" at bounding box center [163, 61] width 36 height 15
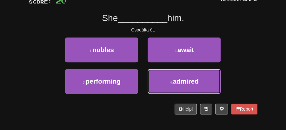
drag, startPoint x: 188, startPoint y: 78, endPoint x: 180, endPoint y: 69, distance: 12.4
click at [188, 76] on button "4 . admired" at bounding box center [183, 81] width 73 height 25
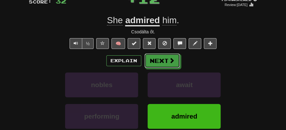
drag, startPoint x: 170, startPoint y: 60, endPoint x: 139, endPoint y: 37, distance: 38.9
click at [169, 60] on span at bounding box center [172, 60] width 6 height 6
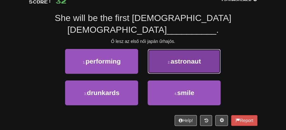
click at [175, 54] on button "2 . astronaut" at bounding box center [183, 61] width 73 height 25
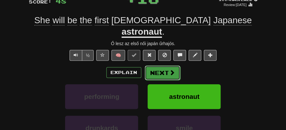
click at [164, 65] on button "Next" at bounding box center [163, 72] width 36 height 15
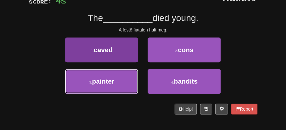
drag, startPoint x: 115, startPoint y: 78, endPoint x: 121, endPoint y: 74, distance: 7.4
click at [119, 75] on button "3 . painter" at bounding box center [101, 81] width 73 height 25
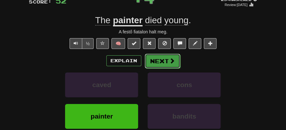
click at [147, 56] on button "Next" at bounding box center [163, 61] width 36 height 15
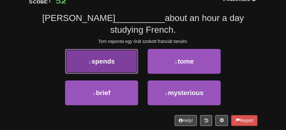
click at [120, 55] on button "1 . spends" at bounding box center [101, 61] width 73 height 25
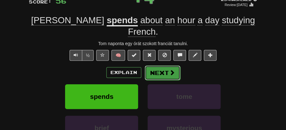
click at [150, 65] on button "Next" at bounding box center [163, 72] width 36 height 15
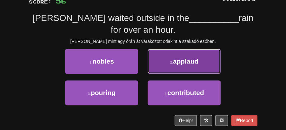
click at [187, 57] on span "applaud" at bounding box center [186, 60] width 26 height 7
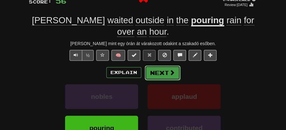
click at [166, 65] on button "Next" at bounding box center [163, 72] width 36 height 15
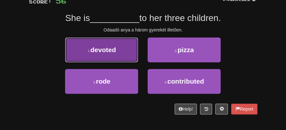
click at [123, 50] on button "1 . devoted" at bounding box center [101, 49] width 73 height 25
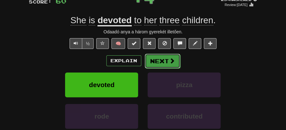
click at [161, 58] on button "Next" at bounding box center [163, 61] width 36 height 15
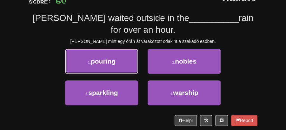
drag, startPoint x: 123, startPoint y: 61, endPoint x: 164, endPoint y: 70, distance: 42.5
click at [127, 62] on button "1 . pouring" at bounding box center [101, 61] width 73 height 25
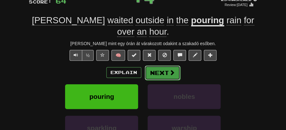
click at [160, 65] on button "Next" at bounding box center [163, 72] width 36 height 15
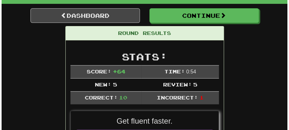
scroll to position [13, 0]
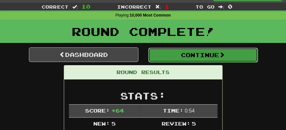
click at [176, 52] on button "Continue" at bounding box center [202, 55] width 109 height 15
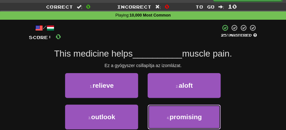
drag, startPoint x: 170, startPoint y: 117, endPoint x: 165, endPoint y: 105, distance: 12.5
click at [169, 113] on button "4 . promising" at bounding box center [183, 116] width 73 height 25
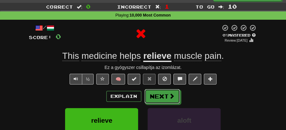
click at [160, 93] on button "Next" at bounding box center [162, 96] width 36 height 15
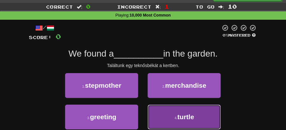
click at [178, 117] on span "turtle" at bounding box center [185, 116] width 17 height 7
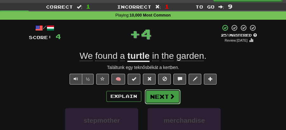
click at [167, 98] on button "Next" at bounding box center [163, 96] width 36 height 15
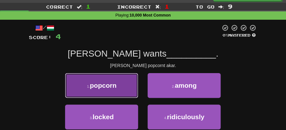
drag, startPoint x: 122, startPoint y: 90, endPoint x: 125, endPoint y: 90, distance: 3.5
click at [125, 90] on button "1 . popcorn" at bounding box center [101, 85] width 73 height 25
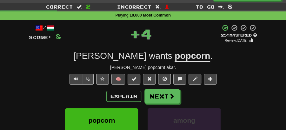
click at [154, 92] on button "Next" at bounding box center [162, 96] width 36 height 15
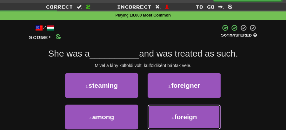
drag, startPoint x: 178, startPoint y: 118, endPoint x: 170, endPoint y: 104, distance: 16.2
click at [178, 117] on span "foreign" at bounding box center [185, 116] width 23 height 7
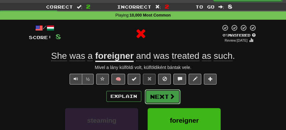
click at [162, 94] on button "Next" at bounding box center [163, 96] width 36 height 15
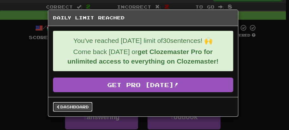
click at [72, 103] on link "Dashboard" at bounding box center [72, 107] width 39 height 10
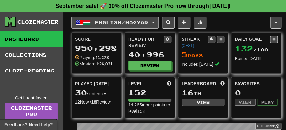
click at [159, 20] on button "English / Magyar" at bounding box center [114, 22] width 87 height 12
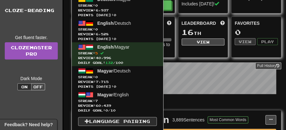
scroll to position [84, 0]
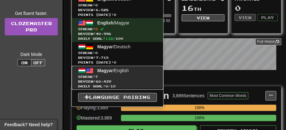
click at [109, 68] on span "Magyar" at bounding box center [105, 70] width 16 height 5
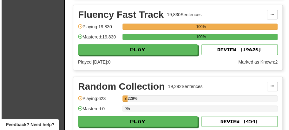
scroll to position [994, 0]
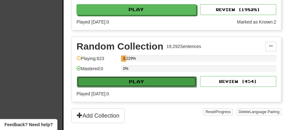
click at [143, 76] on button "Play" at bounding box center [137, 81] width 120 height 11
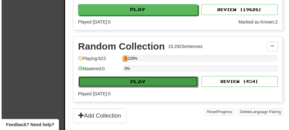
select select "**"
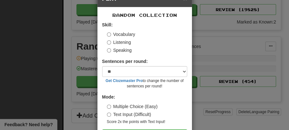
scroll to position [43, 0]
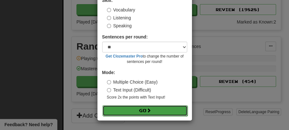
click at [138, 107] on button "Go" at bounding box center [144, 110] width 85 height 11
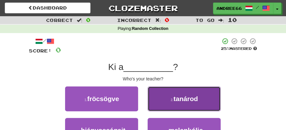
click at [171, 102] on button "2 . tanárod" at bounding box center [183, 98] width 73 height 25
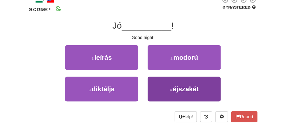
scroll to position [42, 0]
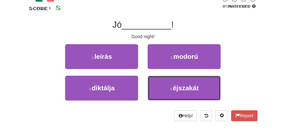
click at [179, 85] on span "éjszakát" at bounding box center [186, 87] width 26 height 7
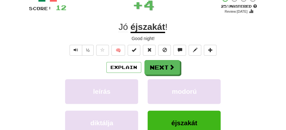
click at [162, 56] on div "/ Score: 12 + 4 25 % Mastered Review: [DATE] Jó éjszakát ! Good night! ½ 🧠 Expl…" at bounding box center [143, 85] width 228 height 180
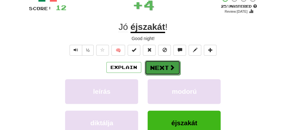
click at [157, 67] on button "Next" at bounding box center [163, 67] width 36 height 15
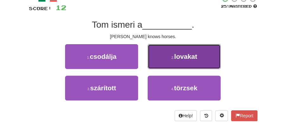
click at [184, 61] on button "2 . lovakat" at bounding box center [183, 56] width 73 height 25
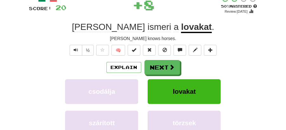
click at [162, 63] on button "Next" at bounding box center [162, 67] width 36 height 15
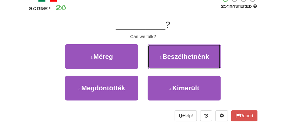
drag, startPoint x: 183, startPoint y: 57, endPoint x: 175, endPoint y: 59, distance: 7.8
click at [183, 57] on span "Beszélhetnénk" at bounding box center [185, 56] width 47 height 7
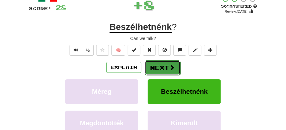
drag, startPoint x: 175, startPoint y: 59, endPoint x: 164, endPoint y: 62, distance: 11.4
click at [164, 62] on button "Next" at bounding box center [163, 67] width 36 height 15
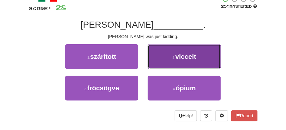
click at [179, 57] on span "viccelt" at bounding box center [185, 56] width 21 height 7
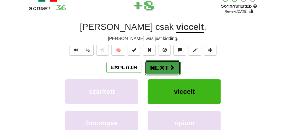
click at [166, 64] on button "Next" at bounding box center [163, 67] width 36 height 15
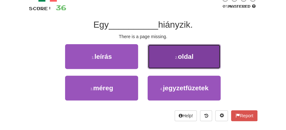
click at [183, 60] on button "2 . oldal" at bounding box center [183, 56] width 73 height 25
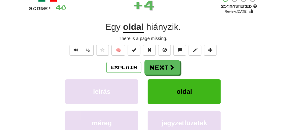
click at [160, 61] on button "Next" at bounding box center [162, 67] width 36 height 15
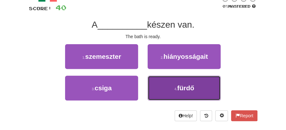
drag, startPoint x: 191, startPoint y: 84, endPoint x: 186, endPoint y: 79, distance: 6.5
click at [191, 84] on span "fürdő" at bounding box center [185, 87] width 17 height 7
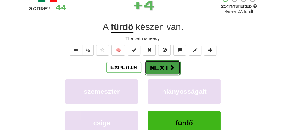
click at [176, 68] on button "Next" at bounding box center [163, 67] width 36 height 15
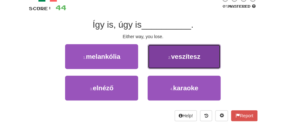
drag, startPoint x: 169, startPoint y: 56, endPoint x: 168, endPoint y: 60, distance: 3.9
click at [168, 60] on button "2 . veszítesz" at bounding box center [183, 56] width 73 height 25
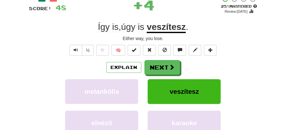
click at [158, 64] on button "Next" at bounding box center [162, 67] width 36 height 15
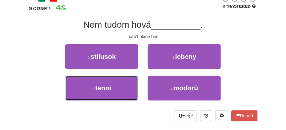
drag, startPoint x: 126, startPoint y: 88, endPoint x: 150, endPoint y: 77, distance: 26.1
click at [136, 84] on button "3 . tenni" at bounding box center [101, 87] width 73 height 25
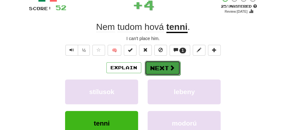
click at [160, 63] on button "Next" at bounding box center [163, 68] width 36 height 15
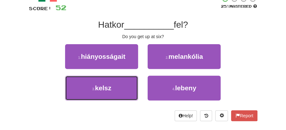
drag, startPoint x: 126, startPoint y: 82, endPoint x: 145, endPoint y: 76, distance: 20.4
click at [132, 82] on button "3 . kelsz" at bounding box center [101, 87] width 73 height 25
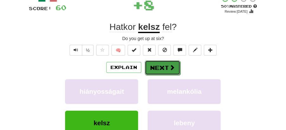
click at [149, 70] on button "Next" at bounding box center [163, 67] width 36 height 15
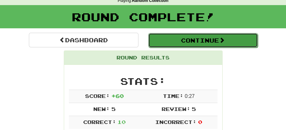
click at [183, 44] on button "Continue" at bounding box center [202, 40] width 109 height 15
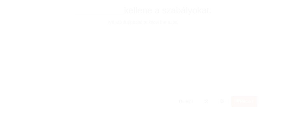
scroll to position [28, 0]
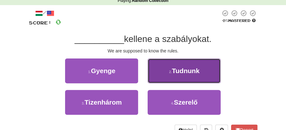
drag, startPoint x: 184, startPoint y: 70, endPoint x: 174, endPoint y: 73, distance: 9.9
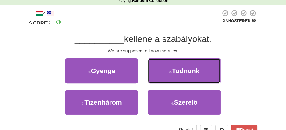
click at [183, 71] on span "Tudnunk" at bounding box center [186, 70] width 28 height 7
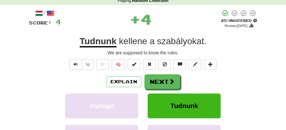
click at [165, 77] on button "Next" at bounding box center [162, 81] width 36 height 15
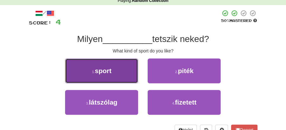
drag, startPoint x: 107, startPoint y: 79, endPoint x: 130, endPoint y: 79, distance: 22.8
click at [130, 79] on button "1 . sport" at bounding box center [101, 70] width 73 height 25
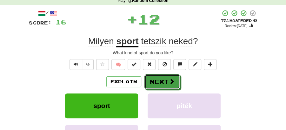
click at [171, 81] on span at bounding box center [172, 81] width 6 height 6
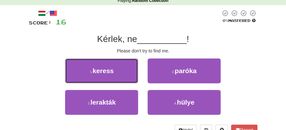
drag, startPoint x: 129, startPoint y: 73, endPoint x: 141, endPoint y: 73, distance: 12.7
click at [133, 73] on button "1 . keress" at bounding box center [101, 70] width 73 height 25
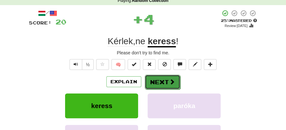
click at [148, 75] on button "Next" at bounding box center [163, 82] width 36 height 15
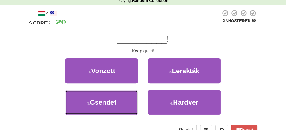
drag, startPoint x: 123, startPoint y: 103, endPoint x: 154, endPoint y: 89, distance: 34.4
click at [134, 99] on button "3 . Csendet" at bounding box center [101, 102] width 73 height 25
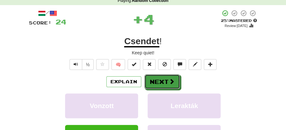
click at [155, 82] on button "Next" at bounding box center [162, 81] width 36 height 15
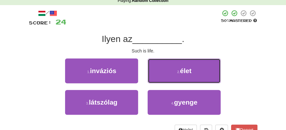
click at [178, 72] on small "2 ." at bounding box center [178, 72] width 3 height 4
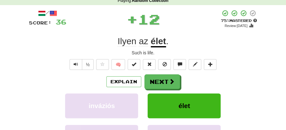
click at [156, 77] on button "Next" at bounding box center [162, 81] width 36 height 15
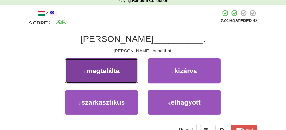
click at [126, 74] on button "1 . megtalálta" at bounding box center [101, 70] width 73 height 25
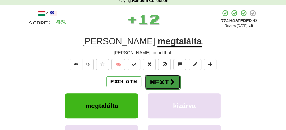
click at [162, 79] on button "Next" at bounding box center [163, 82] width 36 height 15
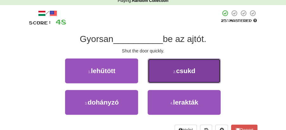
click at [175, 75] on button "2 . csukd" at bounding box center [183, 70] width 73 height 25
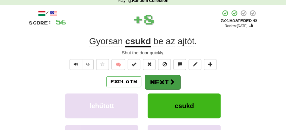
click at [167, 78] on button "Next" at bounding box center [163, 82] width 36 height 15
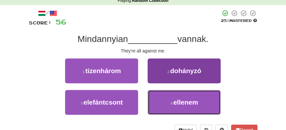
click at [172, 99] on button "4 . ellenem" at bounding box center [183, 102] width 73 height 25
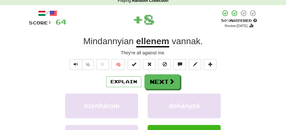
click at [157, 74] on div "/ Score: 64 + 8 50 % Mastered Review: [DATE] Mindannyian ellenem vannak . They'…" at bounding box center [143, 100] width 228 height 180
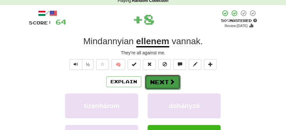
click at [158, 75] on button "Next" at bounding box center [163, 82] width 36 height 15
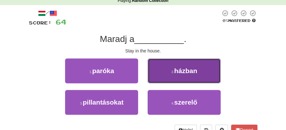
click at [167, 79] on button "2 . házban" at bounding box center [183, 70] width 73 height 25
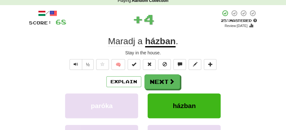
click at [159, 78] on button "Next" at bounding box center [162, 81] width 36 height 15
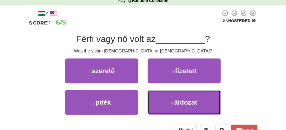
drag, startPoint x: 155, startPoint y: 102, endPoint x: 157, endPoint y: 91, distance: 11.9
click at [156, 100] on button "4 . áldozat" at bounding box center [183, 102] width 73 height 25
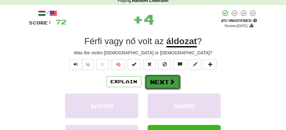
click at [155, 78] on button "Next" at bounding box center [163, 82] width 36 height 15
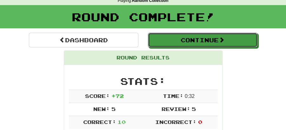
click at [169, 40] on button "Continue" at bounding box center [202, 40] width 109 height 15
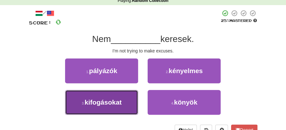
drag, startPoint x: 124, startPoint y: 99, endPoint x: 140, endPoint y: 90, distance: 18.7
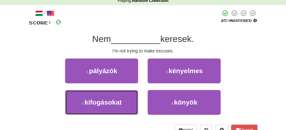
click at [131, 95] on button "3 . kifogásokat" at bounding box center [101, 102] width 73 height 25
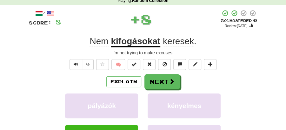
click at [155, 78] on button "Next" at bounding box center [162, 81] width 36 height 15
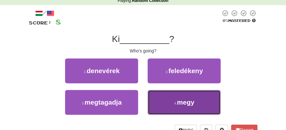
click at [172, 100] on button "4 . megy" at bounding box center [183, 102] width 73 height 25
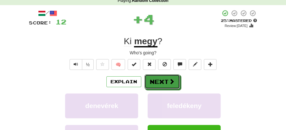
drag, startPoint x: 169, startPoint y: 91, endPoint x: 162, endPoint y: 77, distance: 15.0
click at [162, 77] on button "Next" at bounding box center [163, 82] width 36 height 15
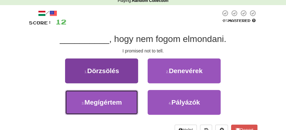
click at [106, 96] on button "3 . Megígértem" at bounding box center [101, 102] width 73 height 25
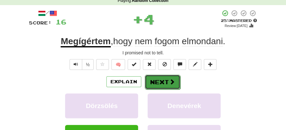
click at [163, 78] on button "Next" at bounding box center [163, 82] width 36 height 15
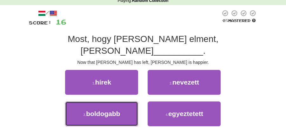
drag, startPoint x: 118, startPoint y: 98, endPoint x: 149, endPoint y: 90, distance: 31.9
click at [120, 110] on span "boldogabb" at bounding box center [103, 113] width 34 height 7
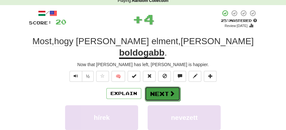
click at [155, 86] on button "Next" at bounding box center [163, 93] width 36 height 15
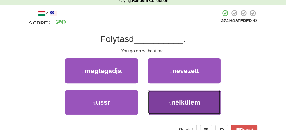
drag, startPoint x: 170, startPoint y: 104, endPoint x: 170, endPoint y: 100, distance: 4.1
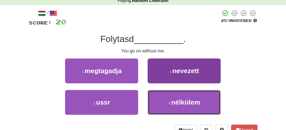
click at [170, 103] on small "4 ." at bounding box center [169, 103] width 3 height 4
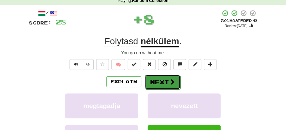
click at [159, 83] on button "Next" at bounding box center [163, 82] width 36 height 15
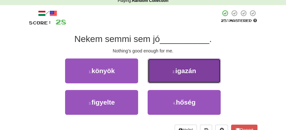
click at [177, 75] on button "2 . igazán" at bounding box center [183, 70] width 73 height 25
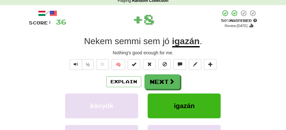
click at [162, 78] on button "Next" at bounding box center [162, 81] width 36 height 15
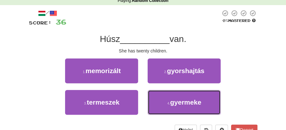
drag, startPoint x: 179, startPoint y: 102, endPoint x: 170, endPoint y: 89, distance: 15.7
click at [179, 101] on span "gyermeke" at bounding box center [185, 101] width 31 height 7
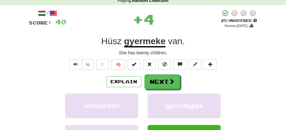
click at [164, 82] on button "Next" at bounding box center [162, 81] width 36 height 15
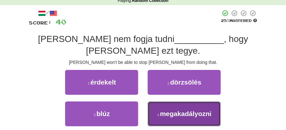
click at [174, 110] on span "megakadályozni" at bounding box center [185, 113] width 51 height 7
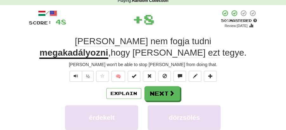
click at [165, 82] on div "/ Score: 48 + 8 50 % Mastered Review: [DATE] Tom nem fogja tudni megakadályozni…" at bounding box center [143, 106] width 228 height 192
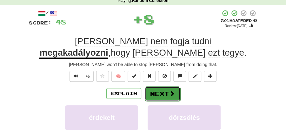
click at [154, 89] on button "Next" at bounding box center [163, 93] width 36 height 15
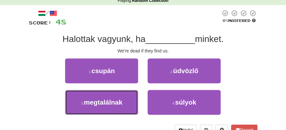
drag, startPoint x: 125, startPoint y: 104, endPoint x: 140, endPoint y: 90, distance: 20.0
click at [129, 101] on button "3 . megtalálnak" at bounding box center [101, 102] width 73 height 25
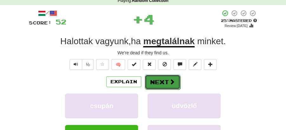
click at [153, 82] on button "Next" at bounding box center [163, 82] width 36 height 15
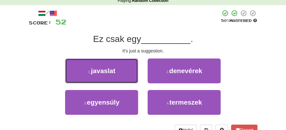
drag, startPoint x: 128, startPoint y: 72, endPoint x: 138, endPoint y: 73, distance: 9.9
click at [134, 72] on button "1 . javaslat" at bounding box center [101, 70] width 73 height 25
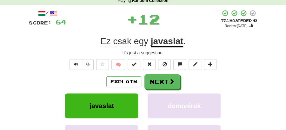
click at [156, 79] on button "Next" at bounding box center [162, 81] width 36 height 15
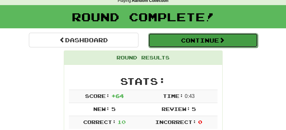
click at [190, 41] on button "Continue" at bounding box center [202, 40] width 109 height 15
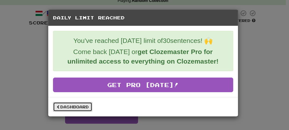
click at [79, 103] on link "Dashboard" at bounding box center [72, 107] width 39 height 10
